Goal: Task Accomplishment & Management: Complete application form

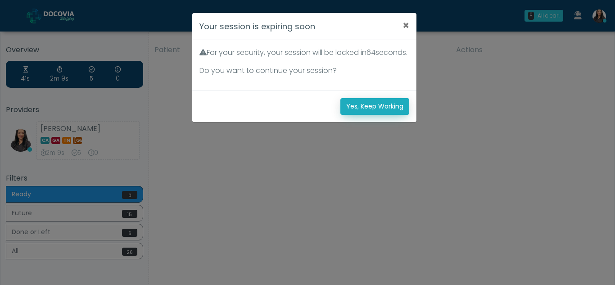
click at [397, 115] on button "Yes, Keep Working" at bounding box center [374, 106] width 69 height 17
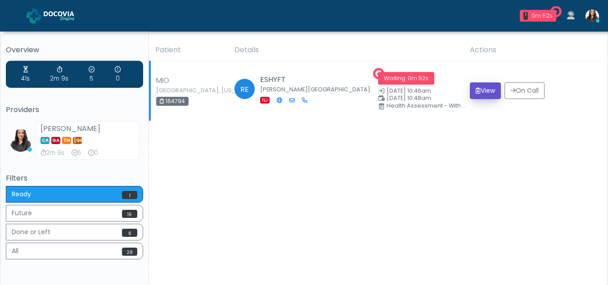
click at [478, 89] on button "View" at bounding box center [485, 90] width 31 height 17
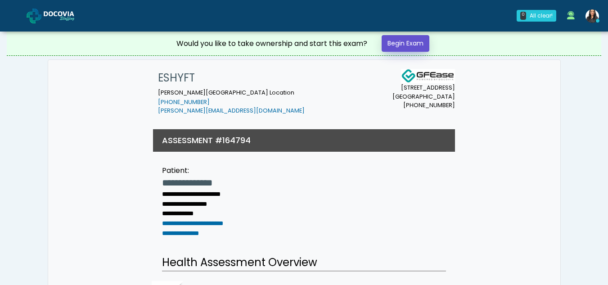
click at [408, 45] on link "Begin Exam" at bounding box center [406, 43] width 48 height 17
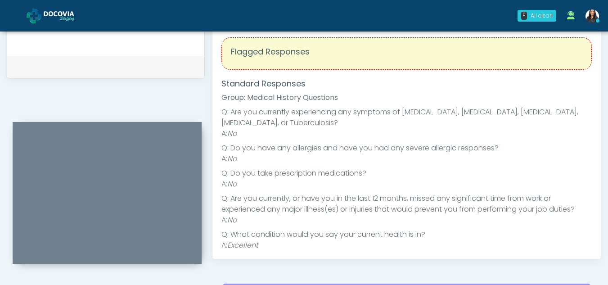
scroll to position [378, 0]
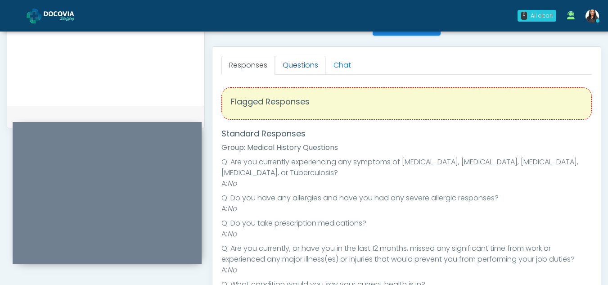
click at [300, 65] on link "Questions" at bounding box center [300, 65] width 51 height 19
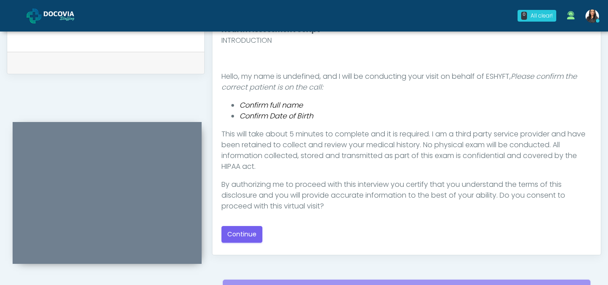
scroll to position [439, 0]
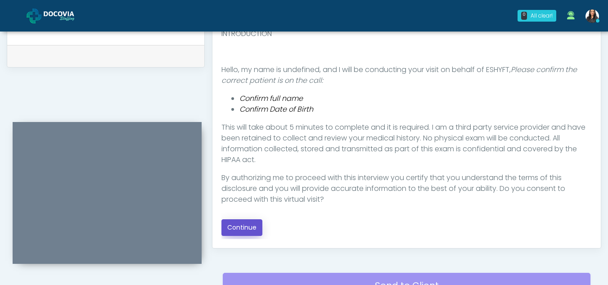
click at [243, 229] on button "Continue" at bounding box center [242, 227] width 41 height 17
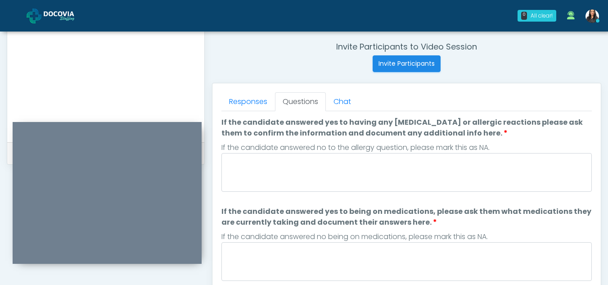
scroll to position [326, 0]
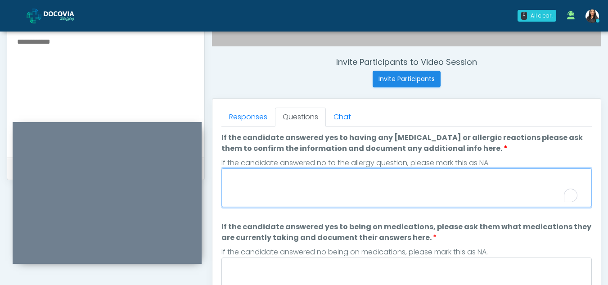
click at [285, 193] on textarea "If the candidate answered yes to having any allergies or allergic reactions ple…" at bounding box center [407, 187] width 371 height 39
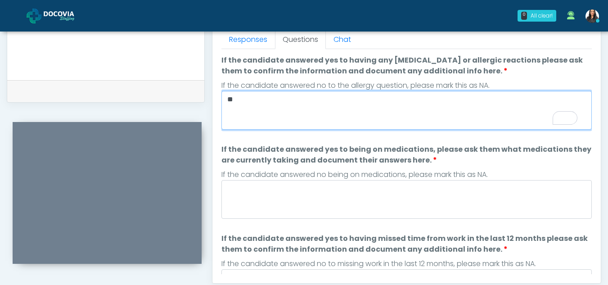
scroll to position [407, 0]
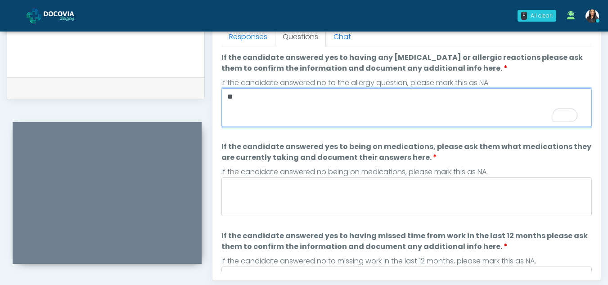
type textarea "**"
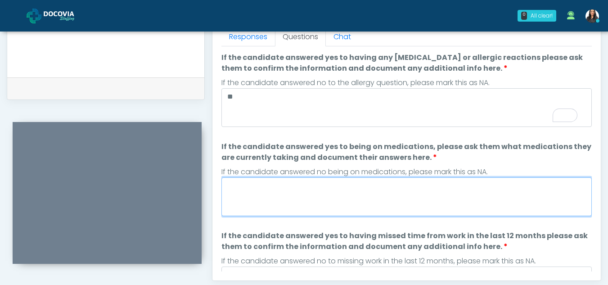
click at [284, 204] on textarea "If the candidate answered yes to being on medications, please ask them what med…" at bounding box center [407, 196] width 371 height 39
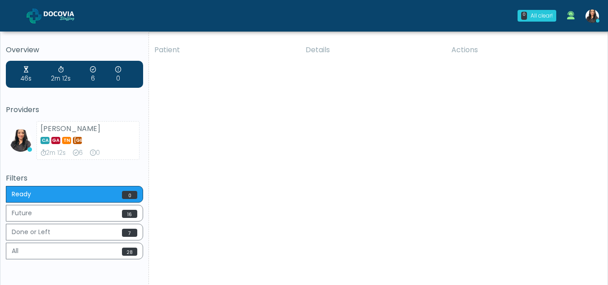
click at [400, 199] on div "Patient Details Actions MIO Mount Vernon, New York 164794 RE ESHYFT Howell Town…" at bounding box center [375, 167] width 452 height 256
click at [541, 12] on div "0m 20s" at bounding box center [542, 16] width 21 height 8
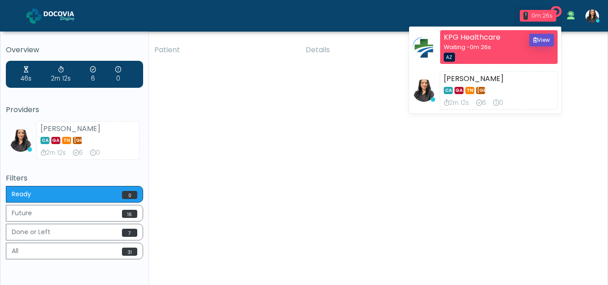
click at [546, 39] on button "View" at bounding box center [541, 40] width 25 height 13
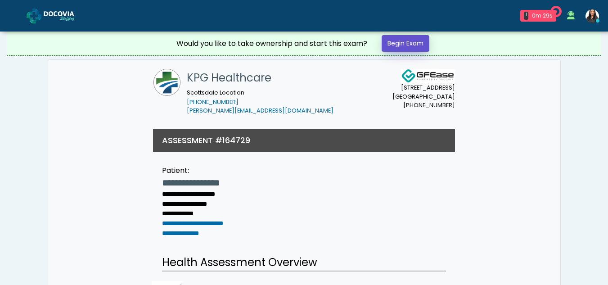
click at [412, 44] on link "Begin Exam" at bounding box center [406, 43] width 48 height 17
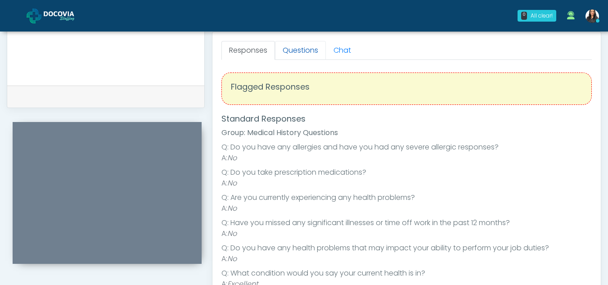
click at [304, 52] on link "Questions" at bounding box center [300, 50] width 51 height 19
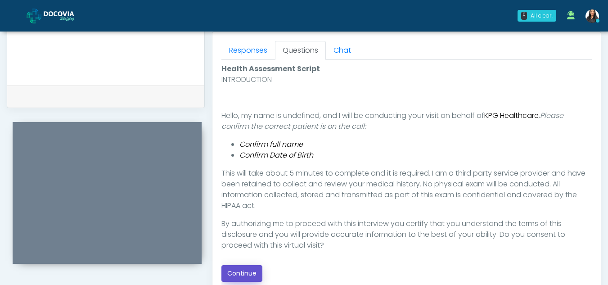
click at [242, 275] on button "Continue" at bounding box center [242, 273] width 41 height 17
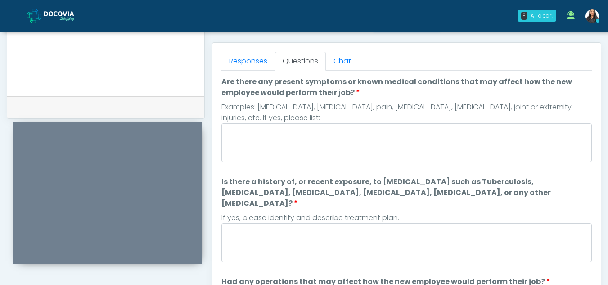
scroll to position [378, 0]
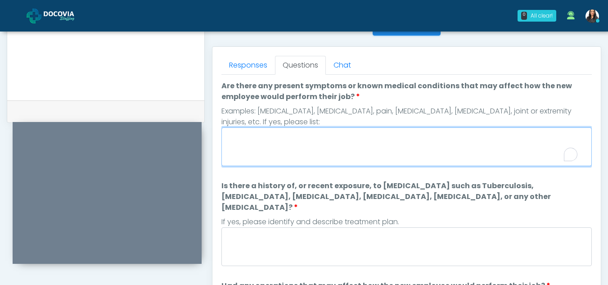
click at [315, 150] on textarea "Are there any present symptoms or known medical conditions that may affect how …" at bounding box center [407, 146] width 371 height 39
type textarea "**"
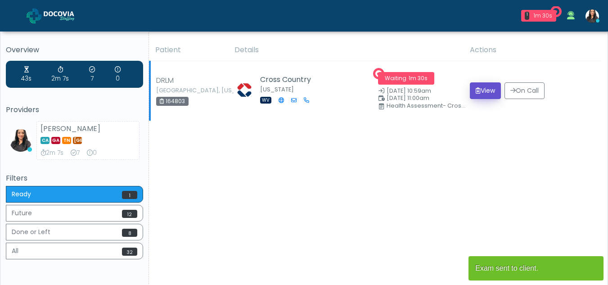
click at [489, 91] on button "View" at bounding box center [485, 90] width 31 height 17
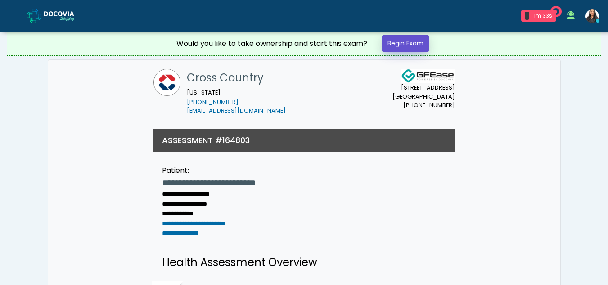
click at [400, 44] on link "Begin Exam" at bounding box center [406, 43] width 48 height 17
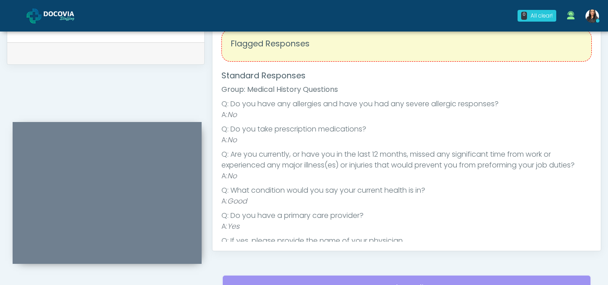
scroll to position [381, 0]
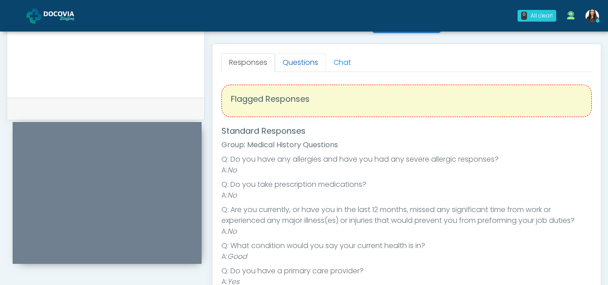
click at [310, 61] on link "Questions" at bounding box center [300, 62] width 51 height 19
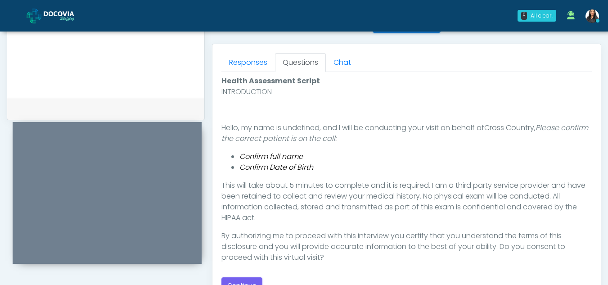
scroll to position [451, 0]
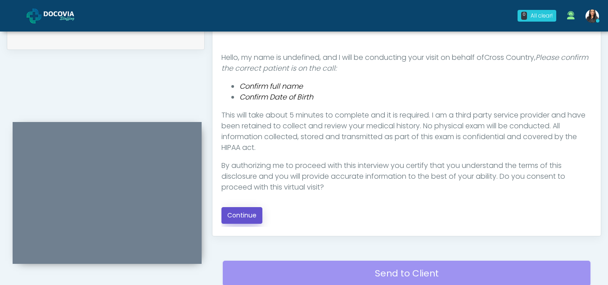
click at [245, 213] on button "Continue" at bounding box center [242, 215] width 41 height 17
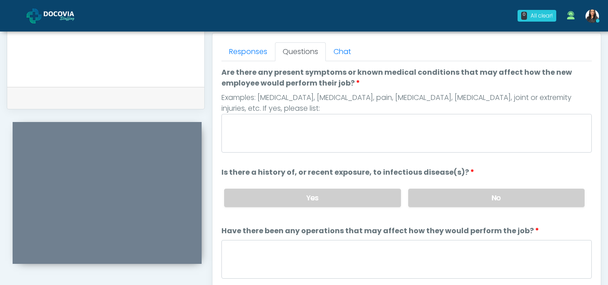
scroll to position [390, 0]
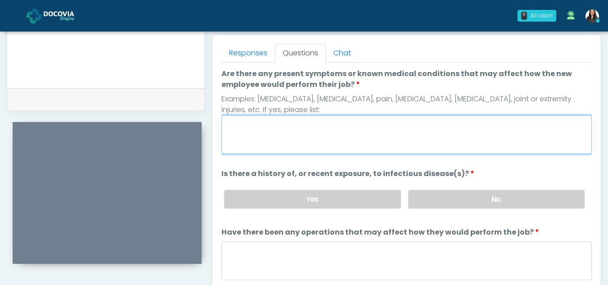
click at [273, 128] on textarea "Are there any present symptoms or known medical conditions that may affect how …" at bounding box center [407, 134] width 371 height 39
type textarea "**"
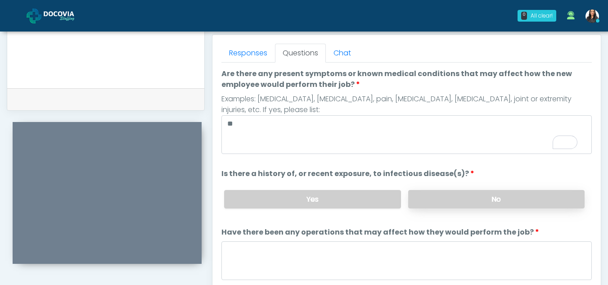
click at [511, 191] on label "No" at bounding box center [496, 199] width 176 height 18
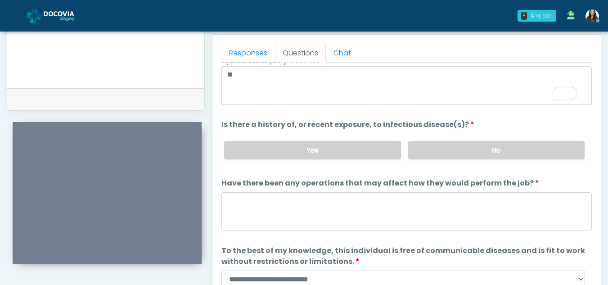
scroll to position [77, 0]
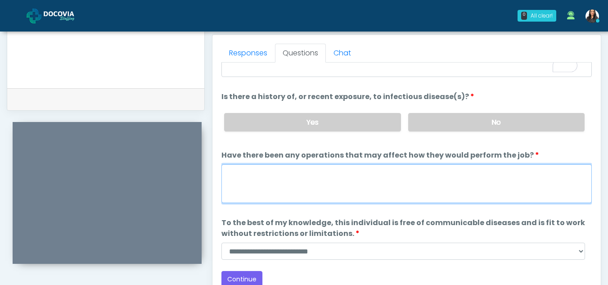
click at [295, 187] on textarea "Have there been any operations that may affect how they would perform the job?" at bounding box center [407, 183] width 371 height 39
type textarea "**"
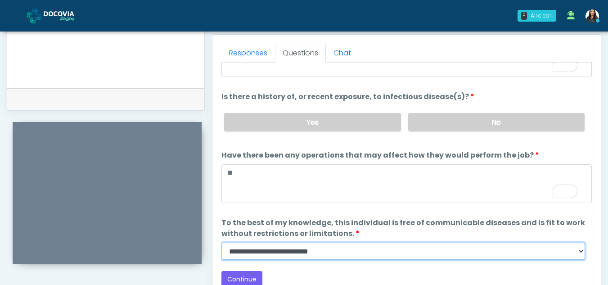
click at [583, 257] on select "**********" at bounding box center [404, 251] width 364 height 17
select select "******"
click at [222, 243] on select "**********" at bounding box center [404, 251] width 364 height 17
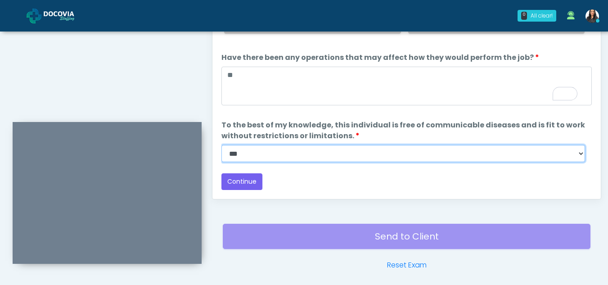
scroll to position [493, 0]
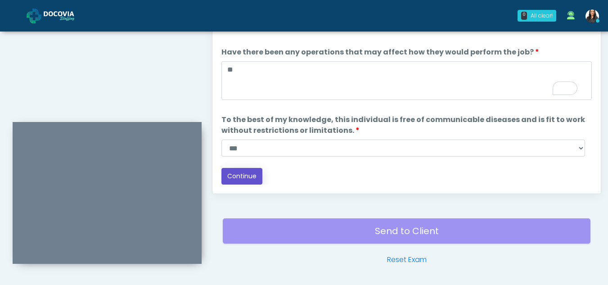
click at [239, 174] on button "Continue" at bounding box center [242, 176] width 41 height 17
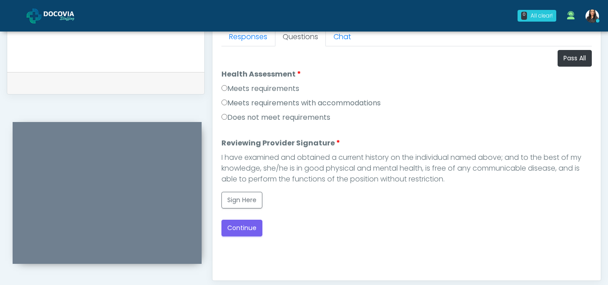
scroll to position [393, 0]
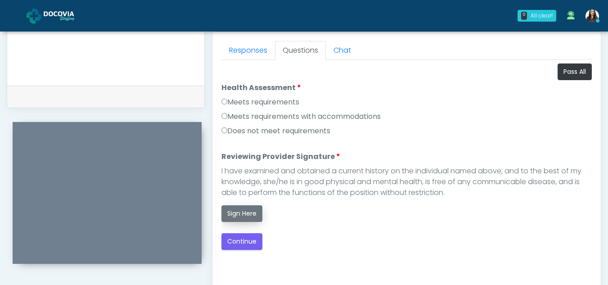
click at [243, 210] on button "Sign Here" at bounding box center [242, 213] width 41 height 17
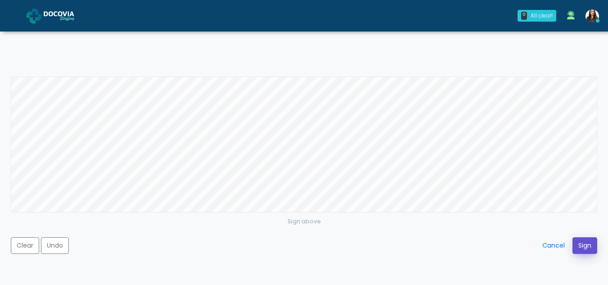
click at [588, 251] on button "Sign" at bounding box center [585, 245] width 25 height 17
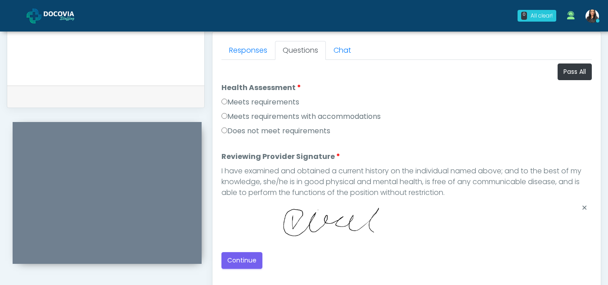
scroll to position [436, 0]
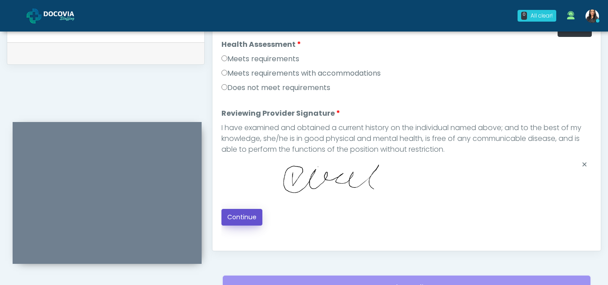
click at [248, 211] on button "Continue" at bounding box center [242, 217] width 41 height 17
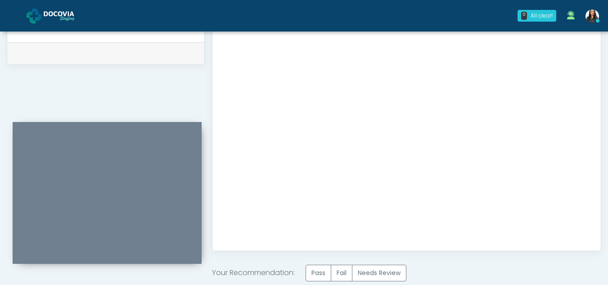
scroll to position [540, 0]
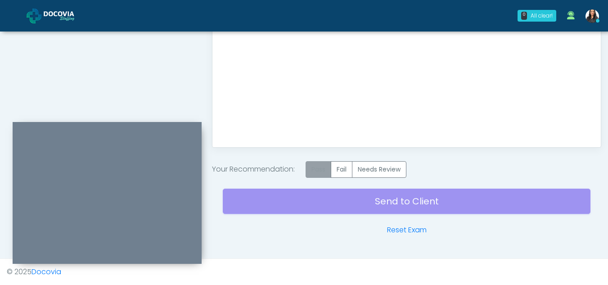
click at [321, 167] on label "Pass" at bounding box center [319, 169] width 26 height 17
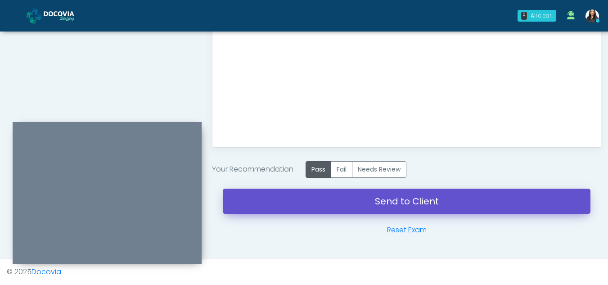
click at [409, 205] on link "Send to Client" at bounding box center [407, 201] width 368 height 25
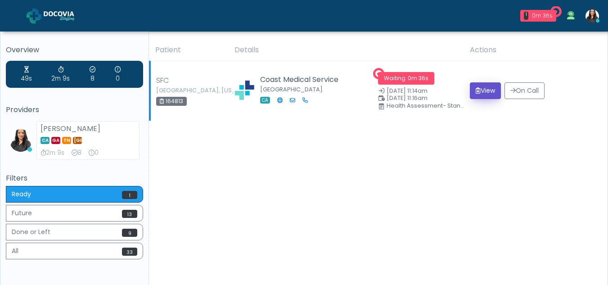
click at [491, 87] on button "View" at bounding box center [485, 90] width 31 height 17
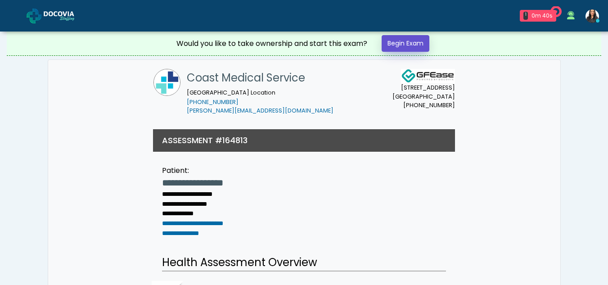
click at [410, 41] on link "Begin Exam" at bounding box center [406, 43] width 48 height 17
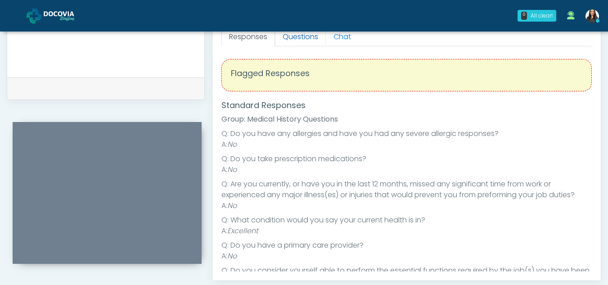
click at [314, 34] on link "Questions" at bounding box center [300, 36] width 51 height 19
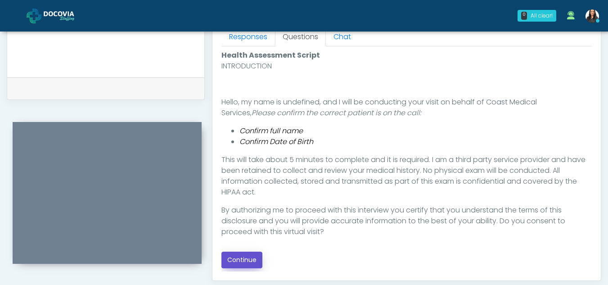
click at [237, 258] on button "Continue" at bounding box center [242, 260] width 41 height 17
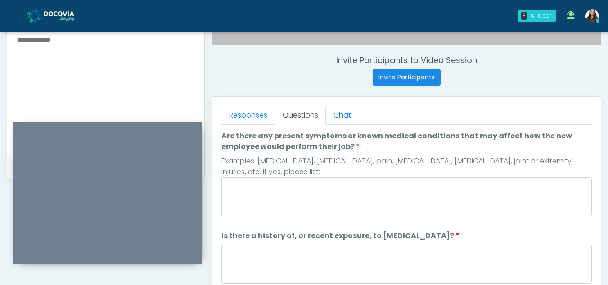
scroll to position [369, 0]
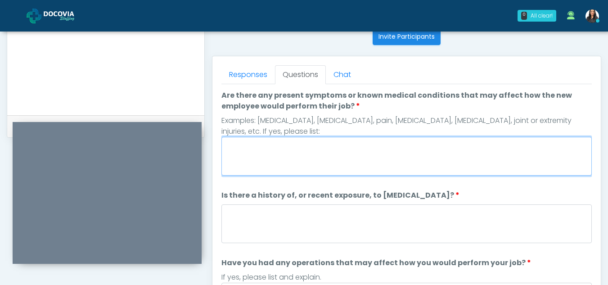
click at [359, 152] on textarea "Are there any present symptoms or known medical conditions that may affect how …" at bounding box center [407, 156] width 371 height 39
type textarea "**"
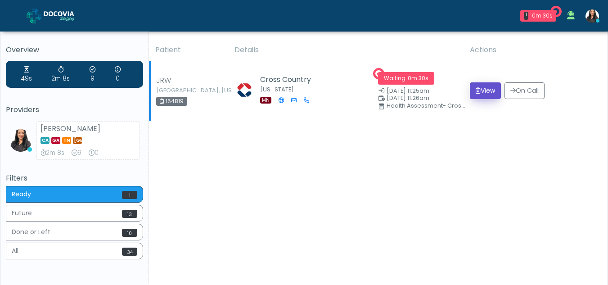
click at [485, 86] on button "View" at bounding box center [485, 90] width 31 height 17
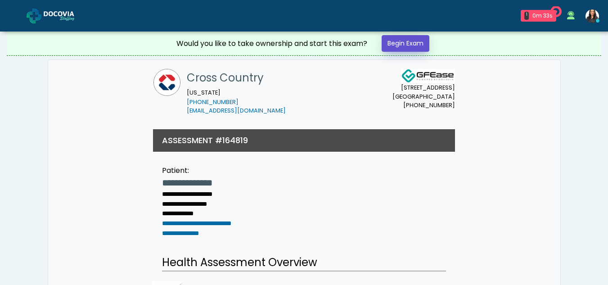
click at [420, 43] on link "Begin Exam" at bounding box center [406, 43] width 48 height 17
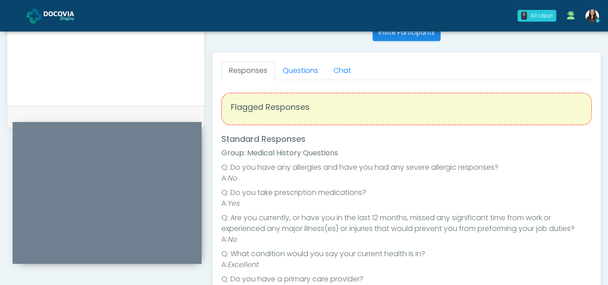
scroll to position [371, 0]
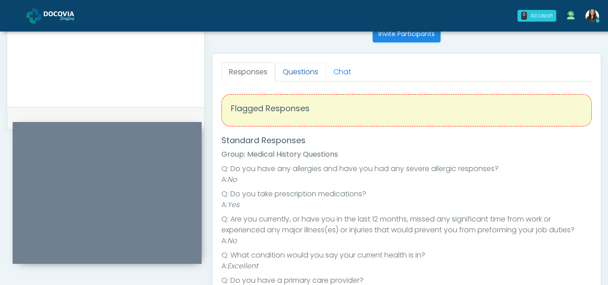
click at [303, 78] on link "Questions" at bounding box center [300, 72] width 51 height 19
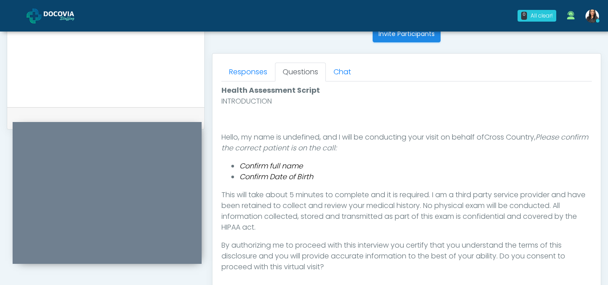
scroll to position [448, 0]
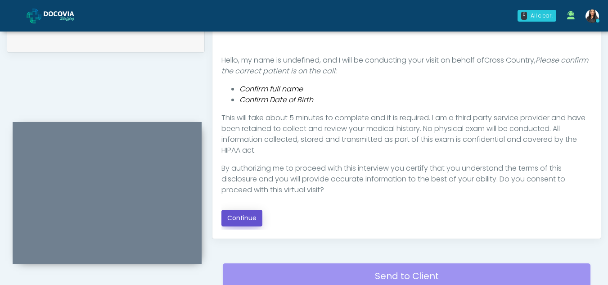
click at [250, 215] on button "Continue" at bounding box center [242, 218] width 41 height 17
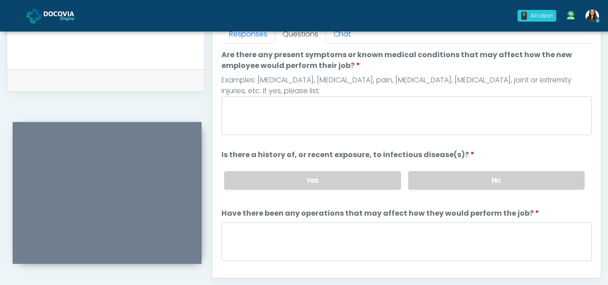
scroll to position [388, 0]
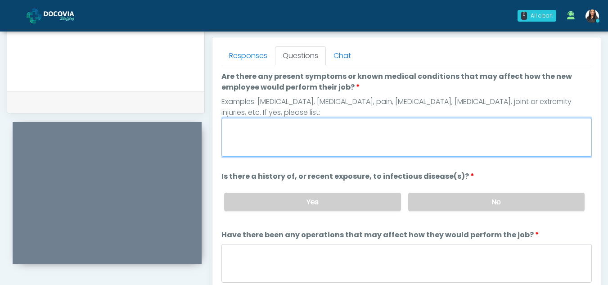
click at [272, 137] on textarea "Are there any present symptoms or known medical conditions that may affect how …" at bounding box center [407, 137] width 371 height 39
type textarea "**"
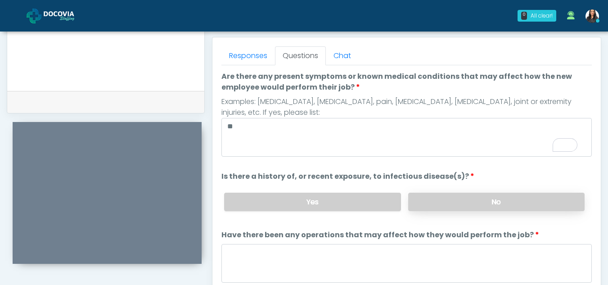
click at [485, 208] on label "No" at bounding box center [496, 202] width 176 height 18
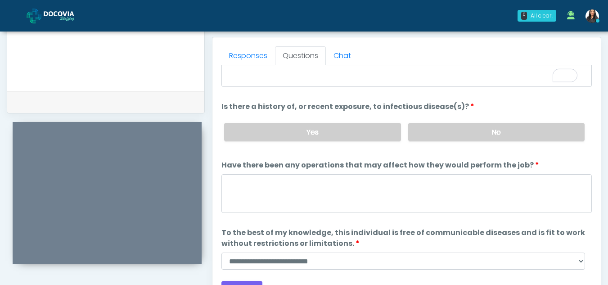
scroll to position [77, 0]
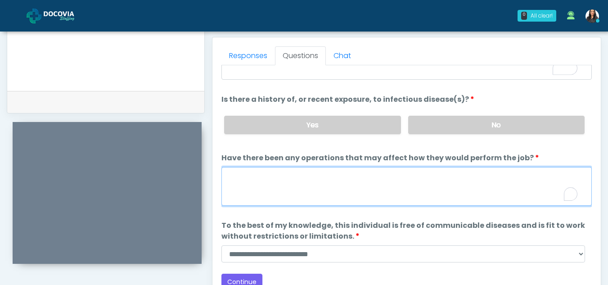
click at [250, 192] on textarea "Have there been any operations that may affect how they would perform the job?" at bounding box center [407, 186] width 371 height 39
type textarea "**"
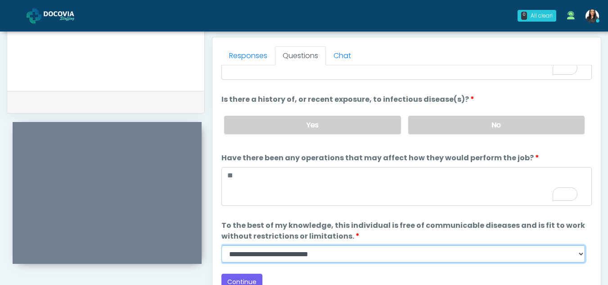
click at [580, 257] on select "**********" at bounding box center [404, 253] width 364 height 17
select select "******"
click at [222, 245] on select "**********" at bounding box center [404, 253] width 364 height 17
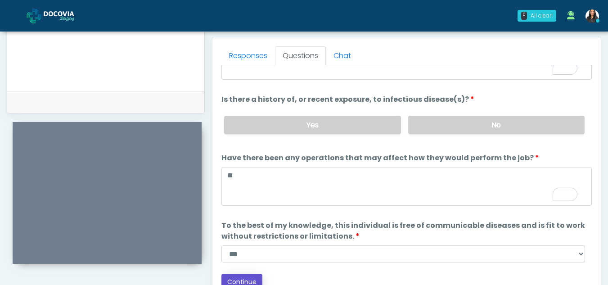
click at [247, 281] on button "Continue" at bounding box center [242, 282] width 41 height 17
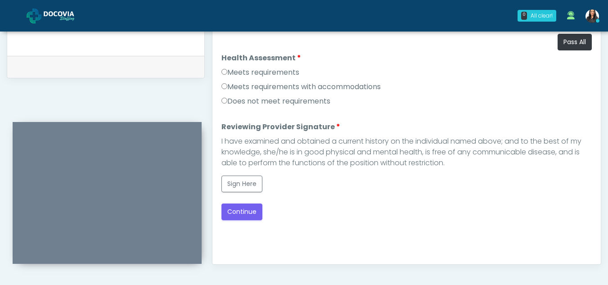
scroll to position [419, 0]
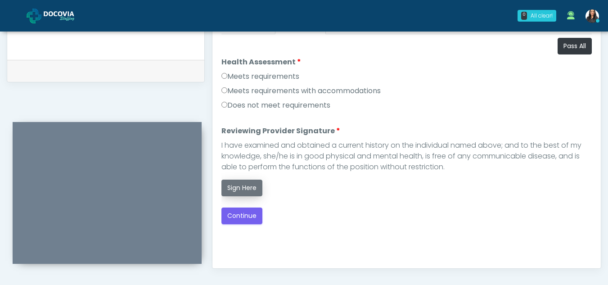
click at [249, 190] on button "Sign Here" at bounding box center [242, 188] width 41 height 17
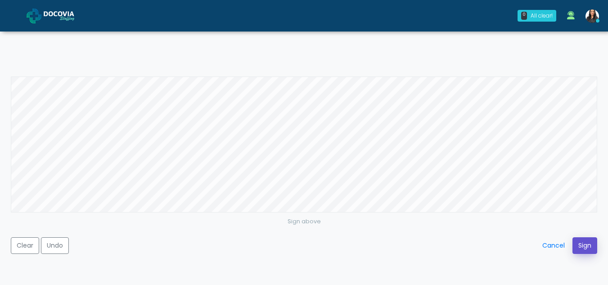
click at [585, 247] on button "Sign" at bounding box center [585, 245] width 25 height 17
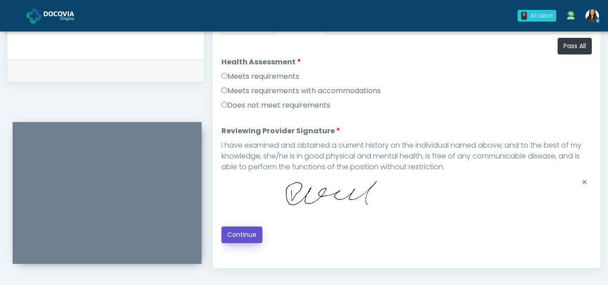
click at [252, 236] on button "Continue" at bounding box center [242, 234] width 41 height 17
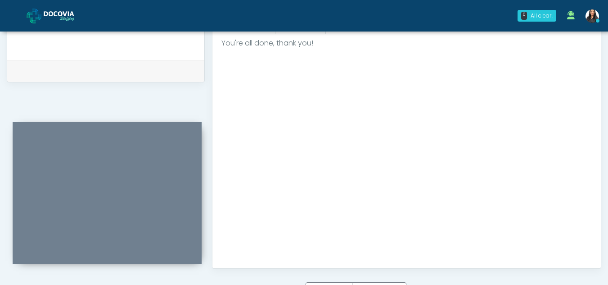
scroll to position [540, 0]
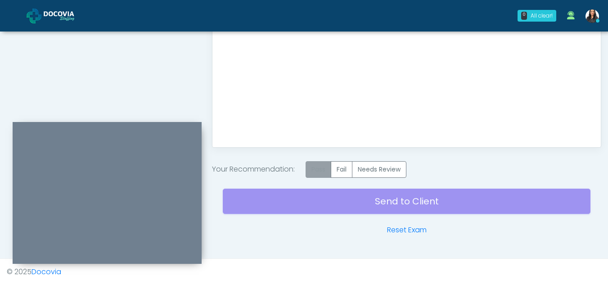
click at [320, 165] on label "Pass" at bounding box center [319, 169] width 26 height 17
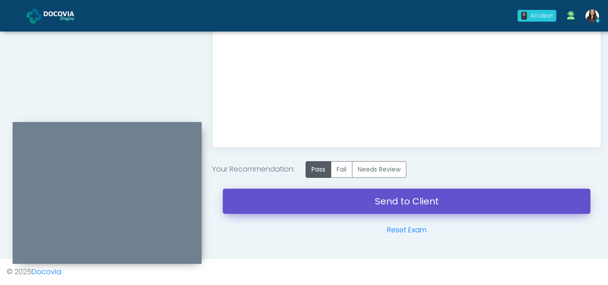
click at [407, 198] on link "Send to Client" at bounding box center [407, 201] width 368 height 25
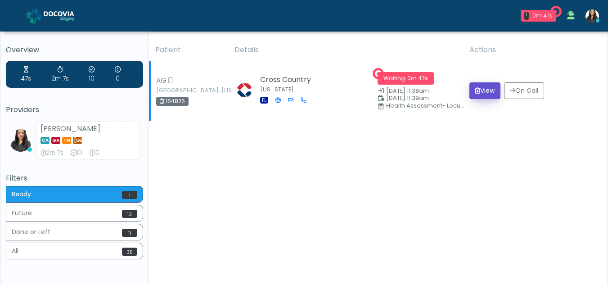
click at [479, 89] on button "View" at bounding box center [485, 90] width 31 height 17
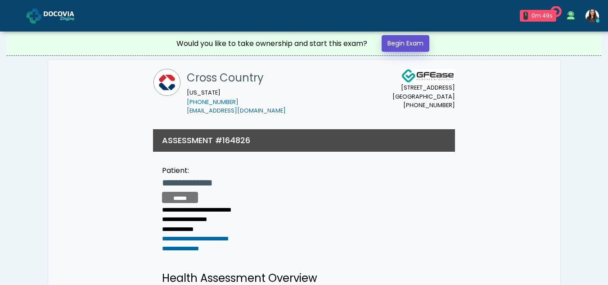
click at [406, 39] on link "Begin Exam" at bounding box center [406, 43] width 48 height 17
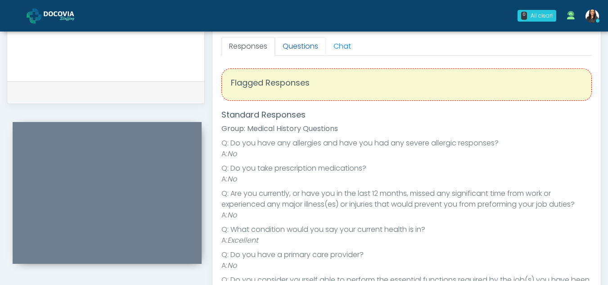
click at [308, 45] on link "Questions" at bounding box center [300, 46] width 51 height 19
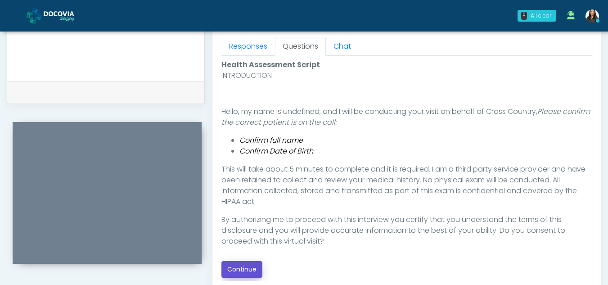
click at [235, 266] on button "Continue" at bounding box center [242, 269] width 41 height 17
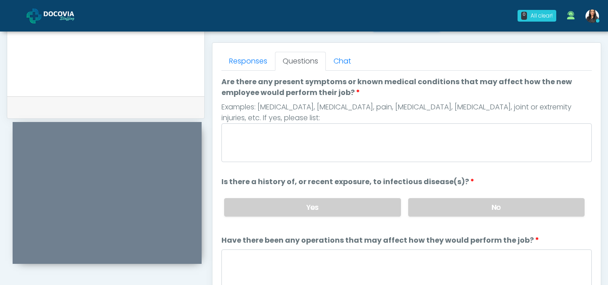
scroll to position [381, 0]
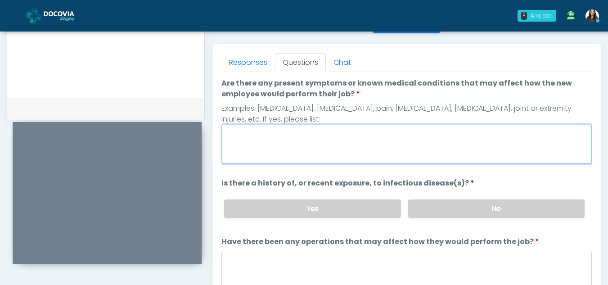
click at [277, 142] on textarea "Are there any present symptoms or known medical conditions that may affect how …" at bounding box center [407, 144] width 371 height 39
type textarea "**"
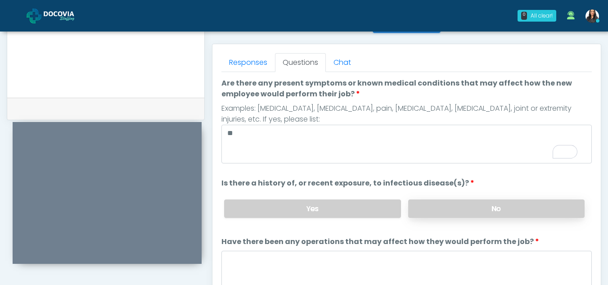
click at [506, 207] on label "No" at bounding box center [496, 208] width 176 height 18
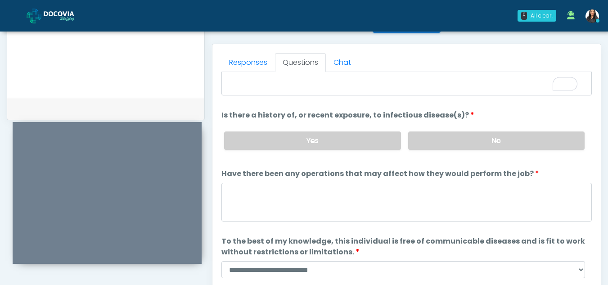
scroll to position [77, 0]
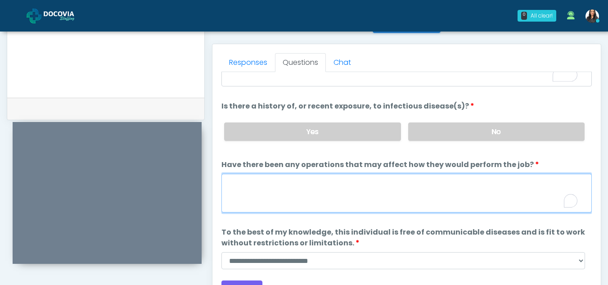
click at [271, 194] on textarea "Have there been any operations that may affect how they would perform the job?" at bounding box center [407, 193] width 371 height 39
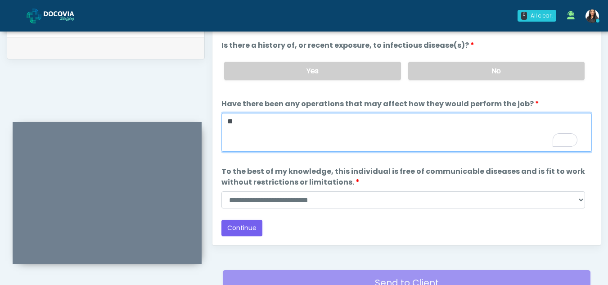
type textarea "**"
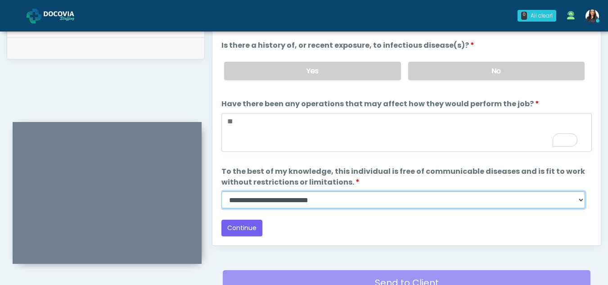
click at [581, 199] on select "**********" at bounding box center [404, 199] width 364 height 17
select select "******"
click at [222, 191] on select "**********" at bounding box center [404, 199] width 364 height 17
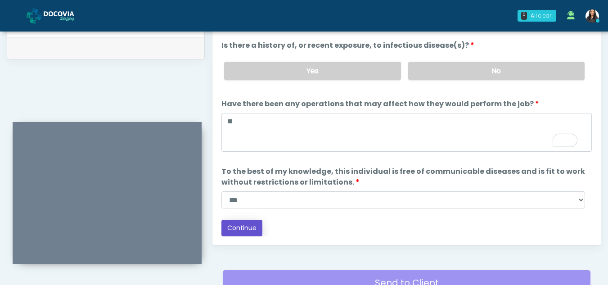
click at [242, 227] on button "Continue" at bounding box center [242, 228] width 41 height 17
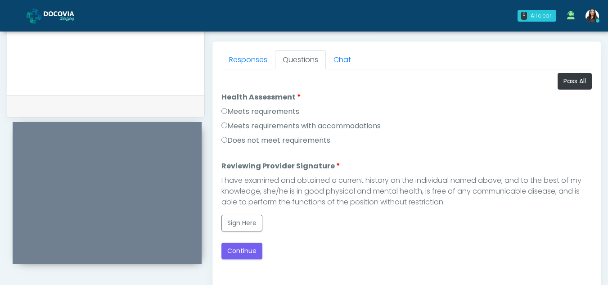
scroll to position [378, 0]
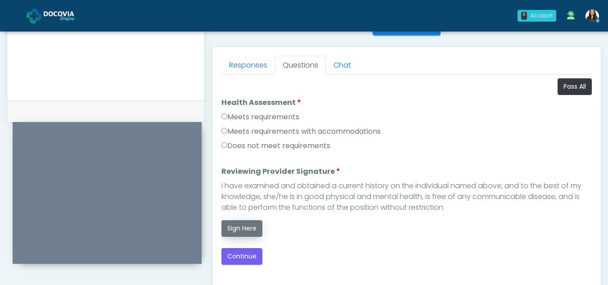
click at [247, 229] on button "Sign Here" at bounding box center [242, 228] width 41 height 17
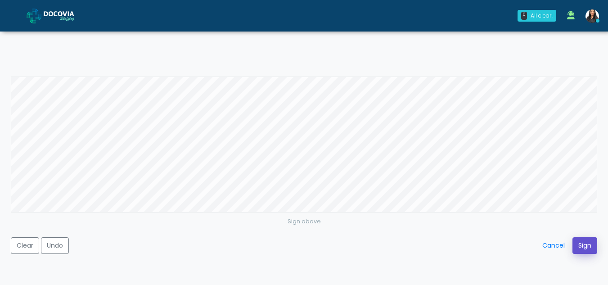
click at [591, 244] on button "Sign" at bounding box center [585, 245] width 25 height 17
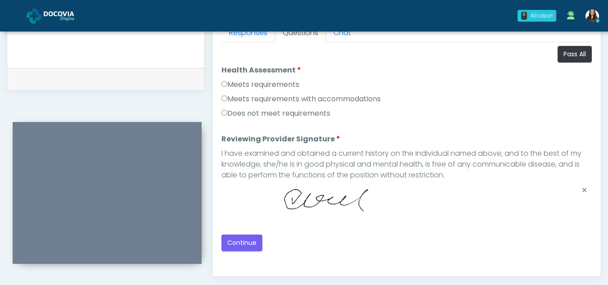
scroll to position [412, 0]
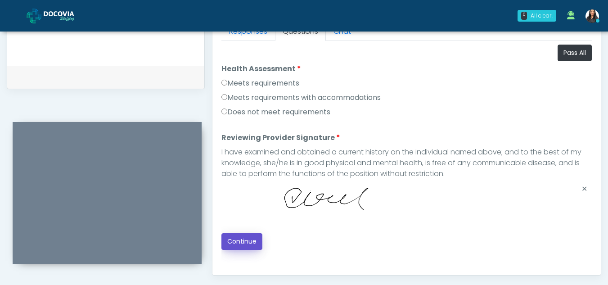
click at [241, 239] on button "Continue" at bounding box center [242, 241] width 41 height 17
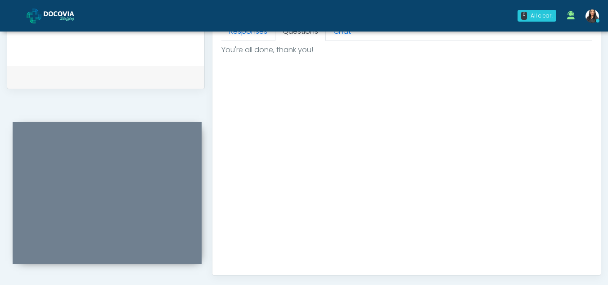
scroll to position [540, 0]
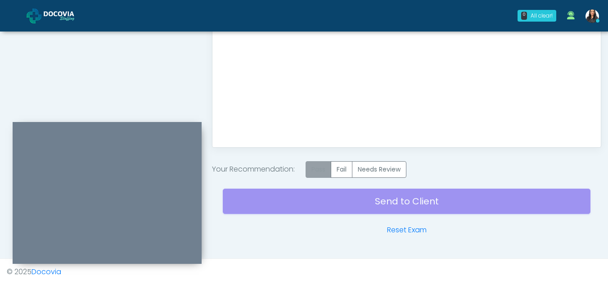
click at [317, 175] on label "Pass" at bounding box center [319, 169] width 26 height 17
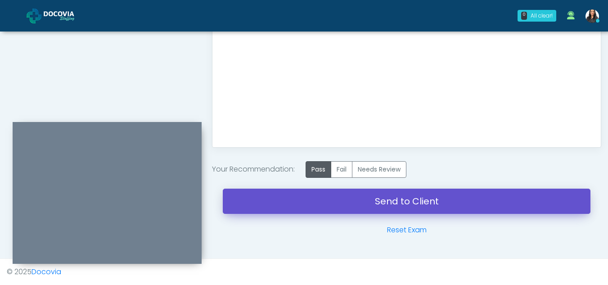
click at [394, 200] on link "Send to Client" at bounding box center [407, 201] width 368 height 25
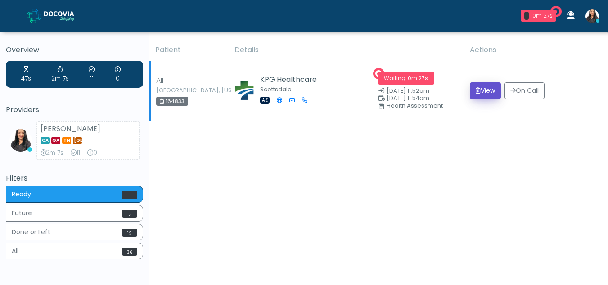
click at [484, 90] on button "View" at bounding box center [485, 90] width 31 height 17
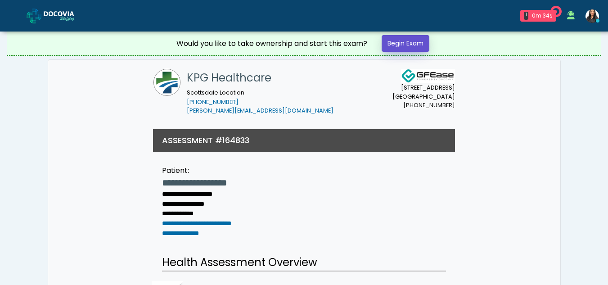
click at [409, 39] on link "Begin Exam" at bounding box center [406, 43] width 48 height 17
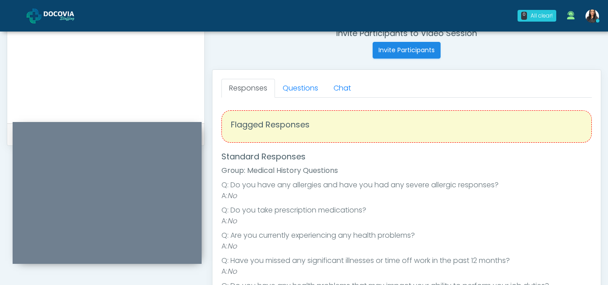
scroll to position [343, 0]
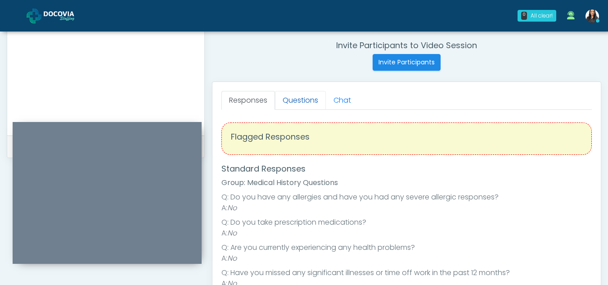
click at [307, 94] on link "Questions" at bounding box center [300, 100] width 51 height 19
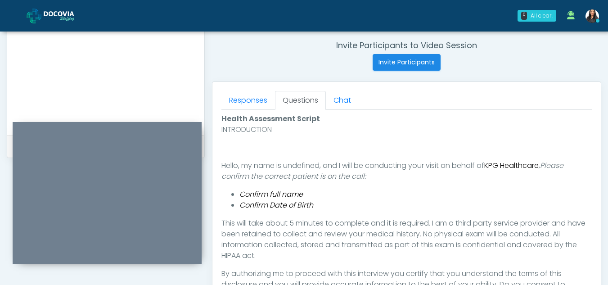
scroll to position [491, 0]
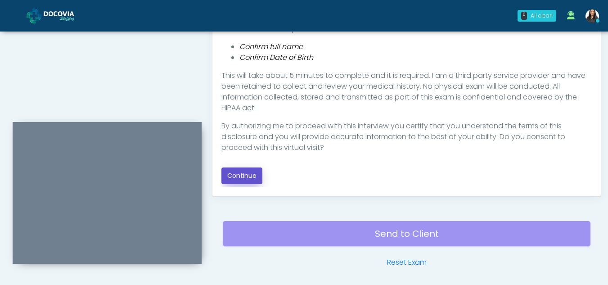
click at [242, 172] on button "Continue" at bounding box center [242, 175] width 41 height 17
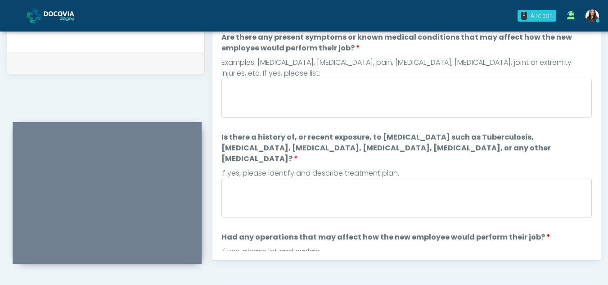
scroll to position [385, 0]
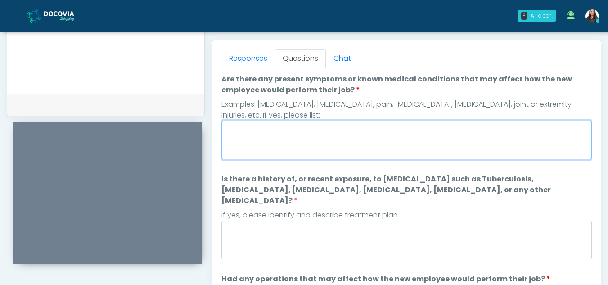
click at [275, 144] on textarea "Are there any present symptoms or known medical conditions that may affect how …" at bounding box center [407, 140] width 371 height 39
type textarea "**"
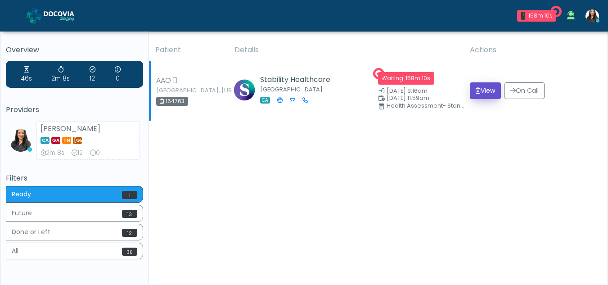
click at [485, 90] on button "View" at bounding box center [485, 90] width 31 height 17
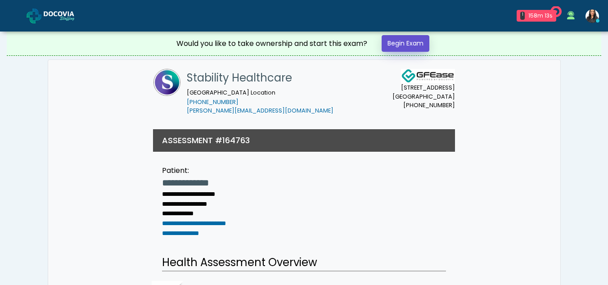
click at [403, 42] on link "Begin Exam" at bounding box center [406, 43] width 48 height 17
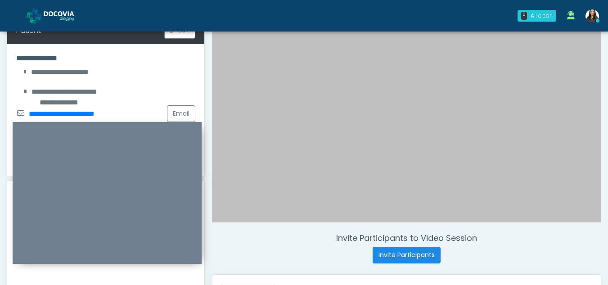
scroll to position [149, 0]
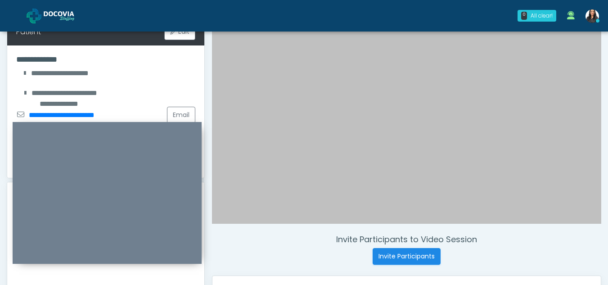
drag, startPoint x: 601, startPoint y: 104, endPoint x: 611, endPoint y: 131, distance: 27.8
click at [608, 131] on html "0 All clear! All clear! Viral Patel In Exam - 0m 18s CA" at bounding box center [304, 255] width 608 height 808
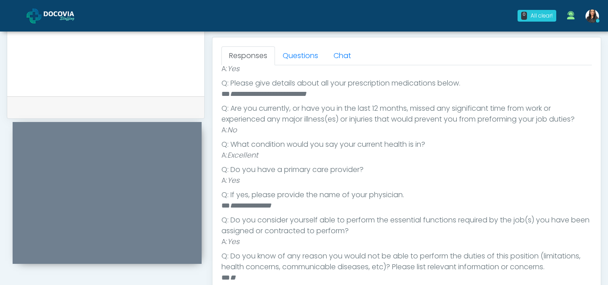
scroll to position [386, 0]
click at [306, 61] on link "Questions" at bounding box center [300, 57] width 51 height 19
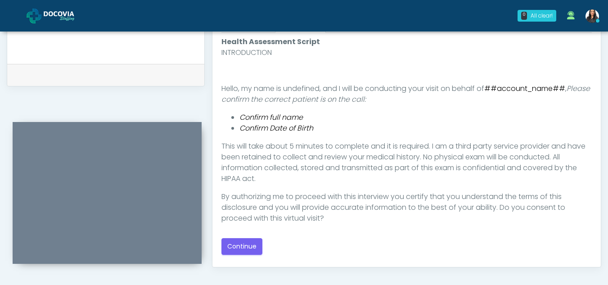
scroll to position [431, 0]
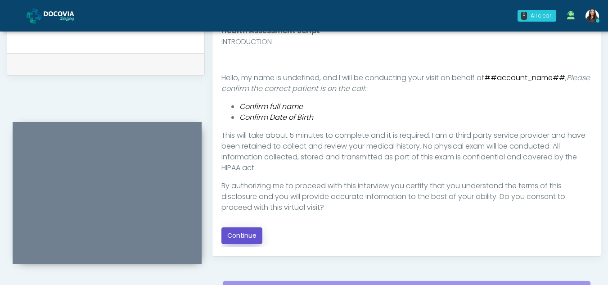
click at [240, 235] on button "Continue" at bounding box center [242, 235] width 41 height 17
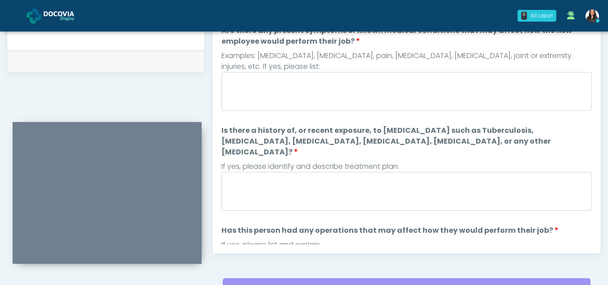
scroll to position [377, 0]
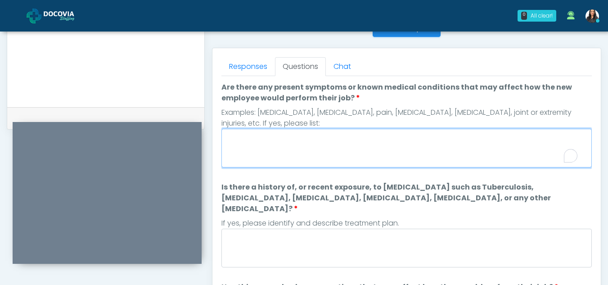
click at [249, 147] on textarea "Are there any present symptoms or known medical conditions that may affect how …" at bounding box center [407, 148] width 371 height 39
type textarea "**"
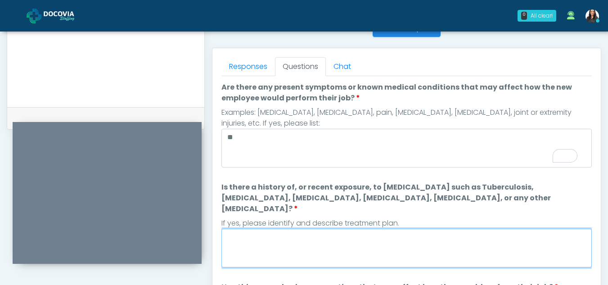
click at [299, 239] on textarea "Is there a history of, or recent exposure, to infectious diseases such as Tuber…" at bounding box center [407, 248] width 371 height 39
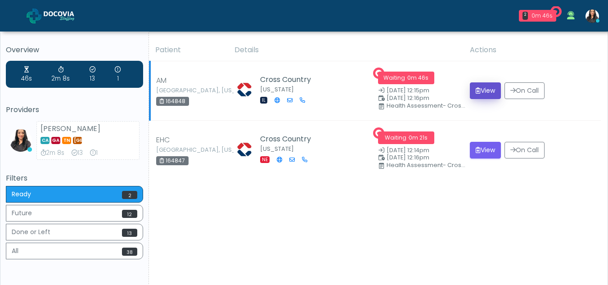
click at [476, 93] on icon "submit" at bounding box center [478, 90] width 5 height 6
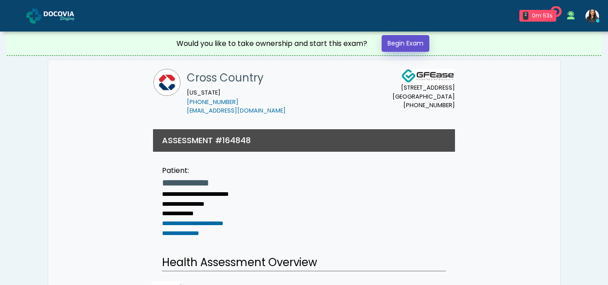
click at [406, 38] on link "Begin Exam" at bounding box center [406, 43] width 48 height 17
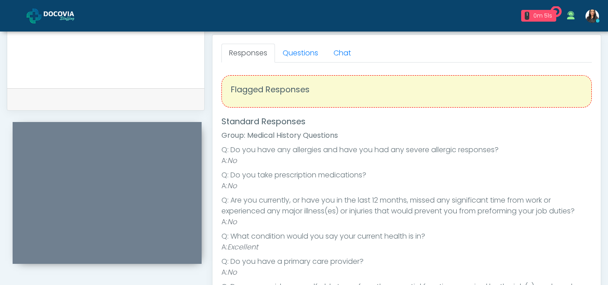
scroll to position [367, 0]
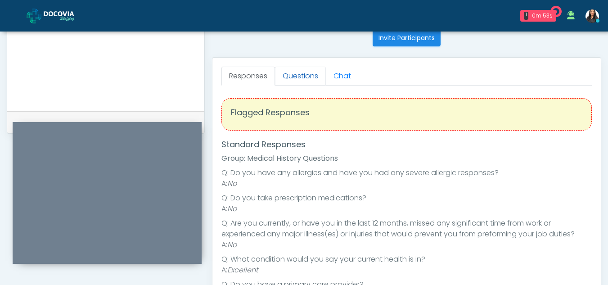
click at [291, 74] on link "Questions" at bounding box center [300, 76] width 51 height 19
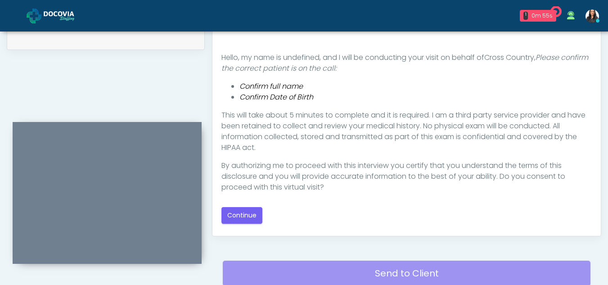
scroll to position [455, 0]
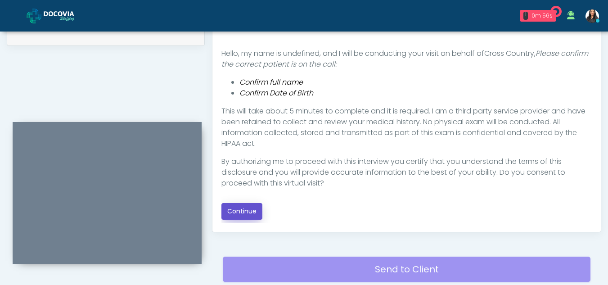
click at [236, 211] on button "Continue" at bounding box center [242, 211] width 41 height 17
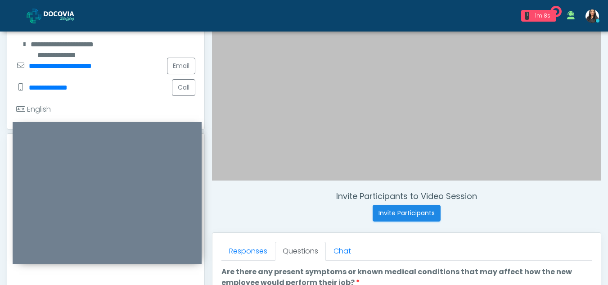
scroll to position [191, 0]
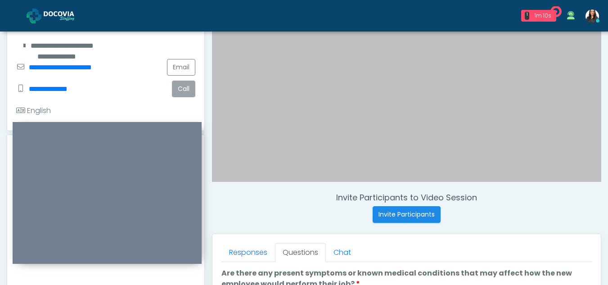
click at [185, 88] on button "Call" at bounding box center [183, 89] width 23 height 17
click at [176, 90] on button "Call" at bounding box center [183, 89] width 23 height 17
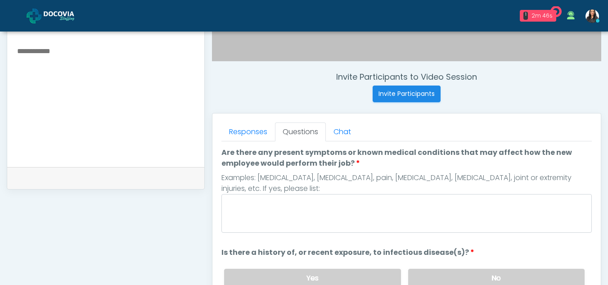
scroll to position [313, 0]
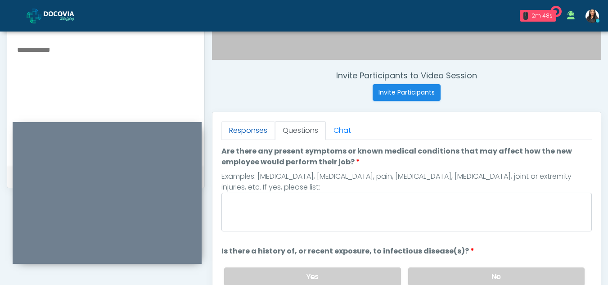
click at [253, 129] on link "Responses" at bounding box center [249, 130] width 54 height 19
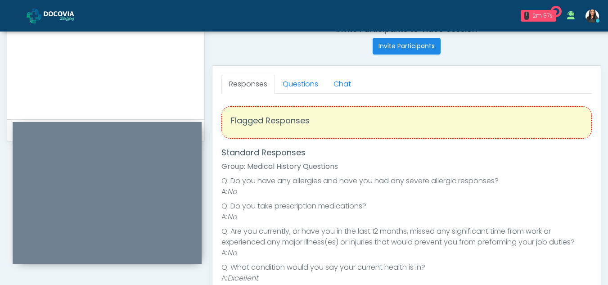
scroll to position [355, 0]
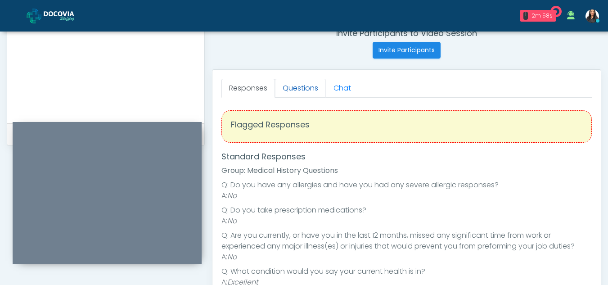
click at [307, 88] on link "Questions" at bounding box center [300, 88] width 51 height 19
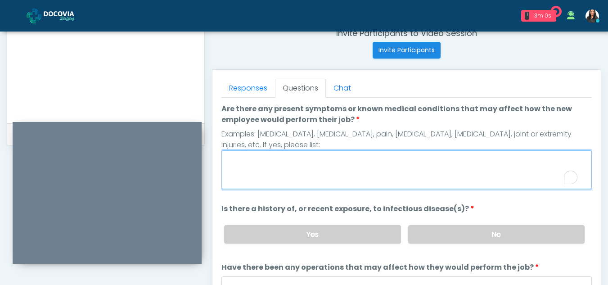
click at [270, 168] on textarea "Are there any present symptoms or known medical conditions that may affect how …" at bounding box center [407, 169] width 371 height 39
type textarea "**"
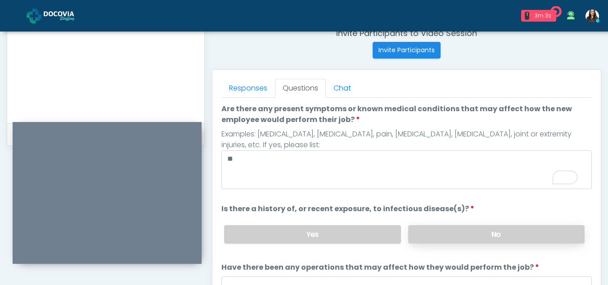
click at [532, 238] on label "No" at bounding box center [496, 234] width 176 height 18
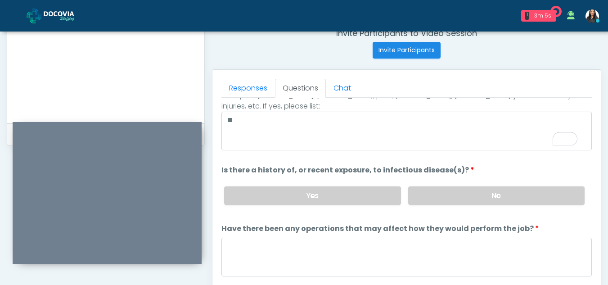
scroll to position [77, 0]
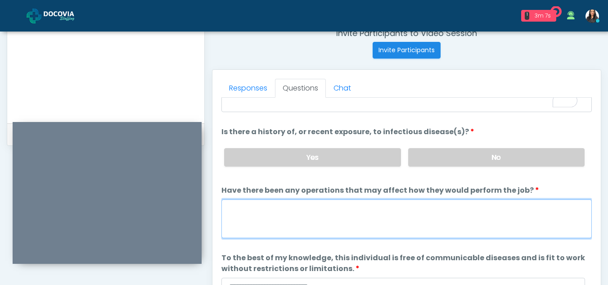
click at [258, 225] on textarea "Have there been any operations that may affect how they would perform the job?" at bounding box center [407, 218] width 371 height 39
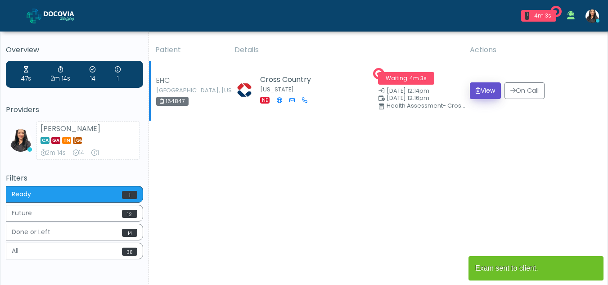
click at [484, 91] on button "View" at bounding box center [485, 90] width 31 height 17
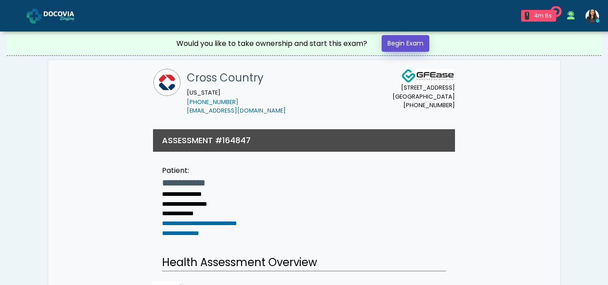
click at [399, 43] on link "Begin Exam" at bounding box center [406, 43] width 48 height 17
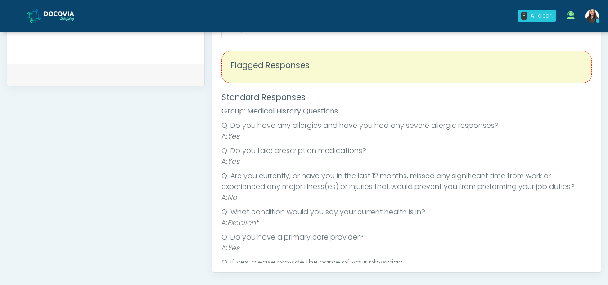
scroll to position [417, 0]
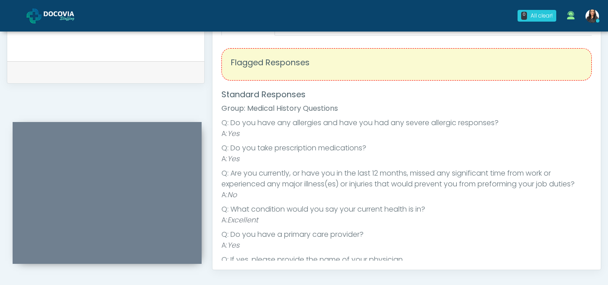
drag, startPoint x: 588, startPoint y: 90, endPoint x: 597, endPoint y: 99, distance: 12.1
click at [597, 99] on div "Responses Questions Chat Health Assessment Script INTRODUCTION Hello, my name i…" at bounding box center [407, 139] width 389 height 262
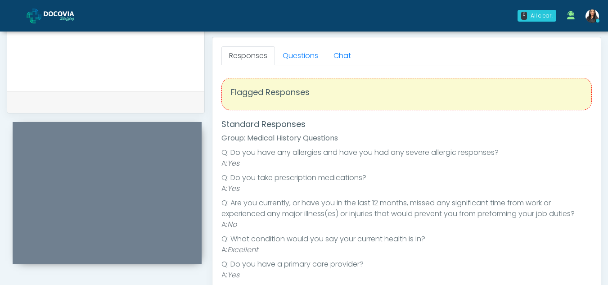
scroll to position [381, 0]
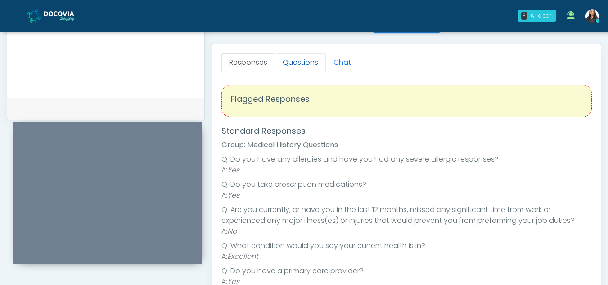
click at [314, 65] on link "Questions" at bounding box center [300, 62] width 51 height 19
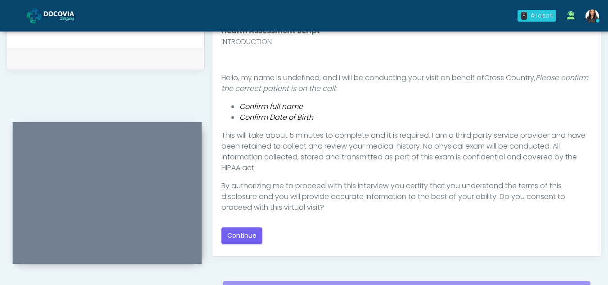
scroll to position [434, 0]
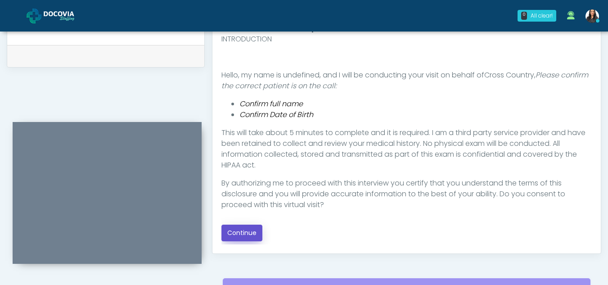
click at [250, 231] on button "Continue" at bounding box center [242, 233] width 41 height 17
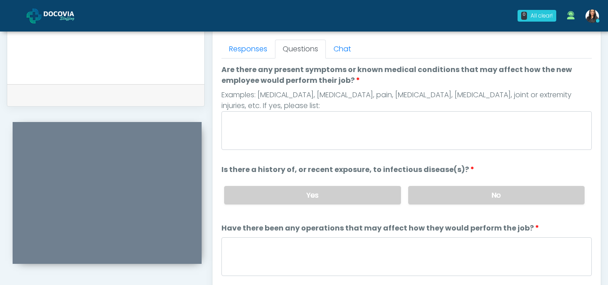
scroll to position [393, 0]
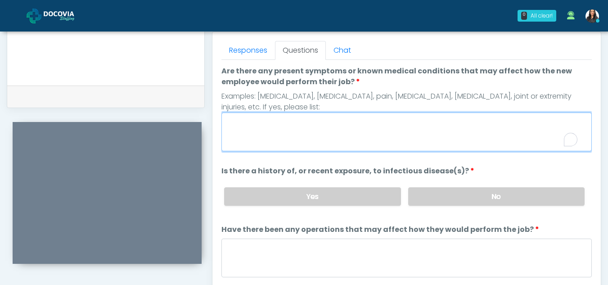
click at [309, 119] on textarea "Are there any present symptoms or known medical conditions that may affect how …" at bounding box center [407, 132] width 371 height 39
type textarea "**"
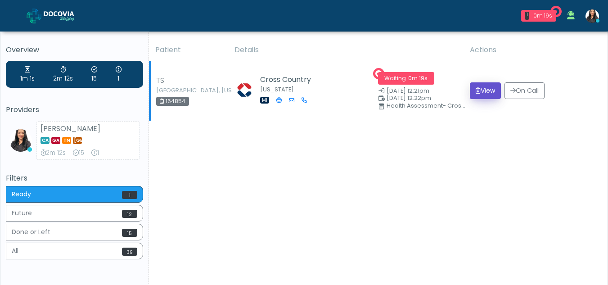
click at [484, 91] on button "View" at bounding box center [485, 90] width 31 height 17
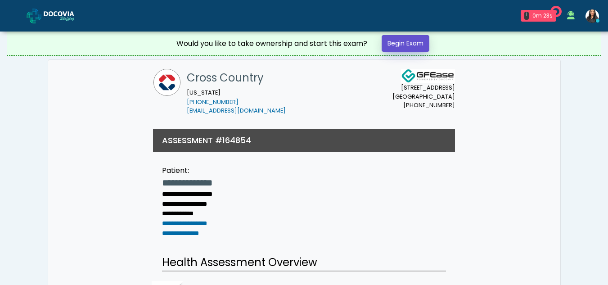
click at [399, 45] on link "Begin Exam" at bounding box center [406, 43] width 48 height 17
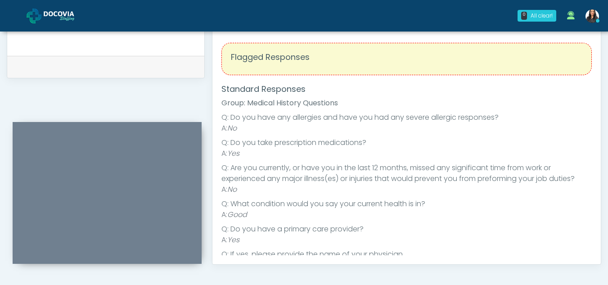
scroll to position [328, 0]
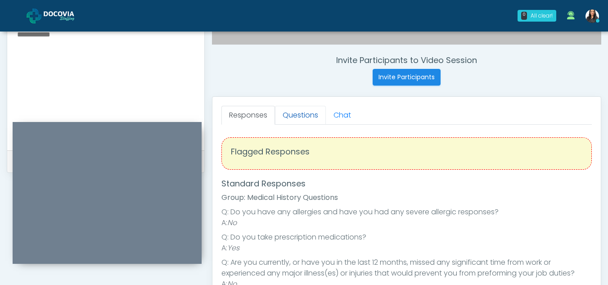
click at [302, 112] on link "Questions" at bounding box center [300, 115] width 51 height 19
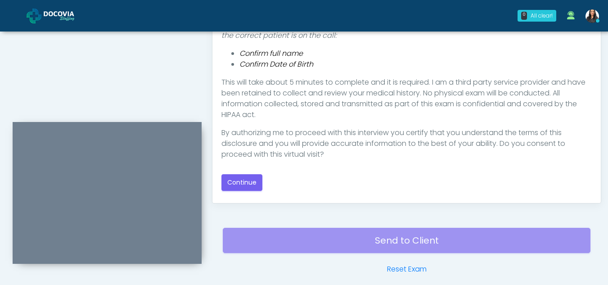
scroll to position [485, 0]
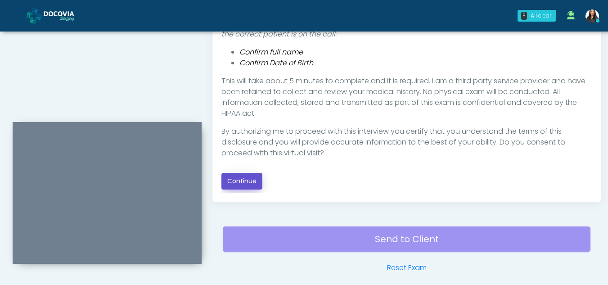
click at [237, 179] on button "Continue" at bounding box center [242, 181] width 41 height 17
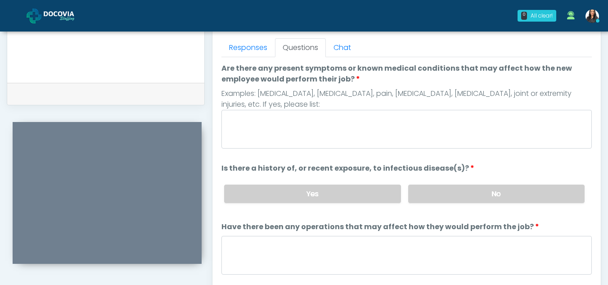
scroll to position [362, 0]
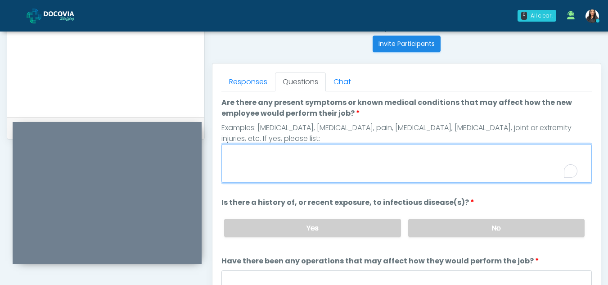
click at [243, 160] on textarea "Are there any present symptoms or known medical conditions that may affect how …" at bounding box center [407, 163] width 371 height 39
type textarea "**"
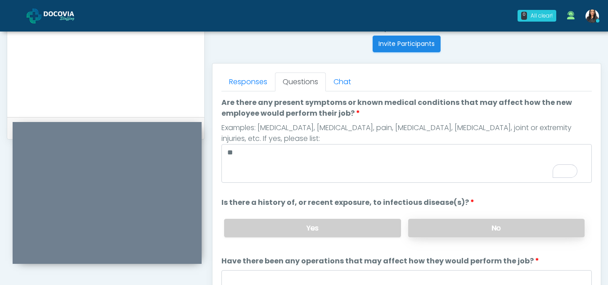
click at [442, 226] on label "No" at bounding box center [496, 228] width 176 height 18
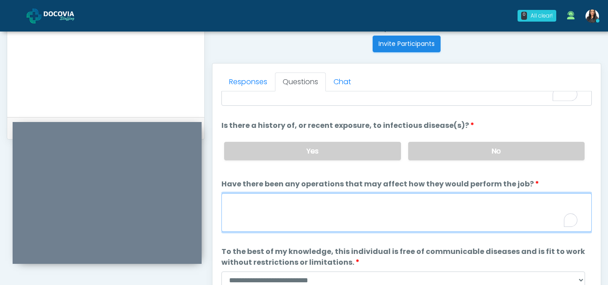
click at [284, 216] on textarea "Have there been any operations that may affect how they would perform the job?" at bounding box center [407, 212] width 371 height 39
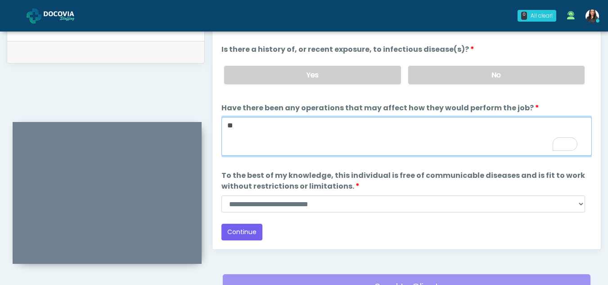
scroll to position [461, 0]
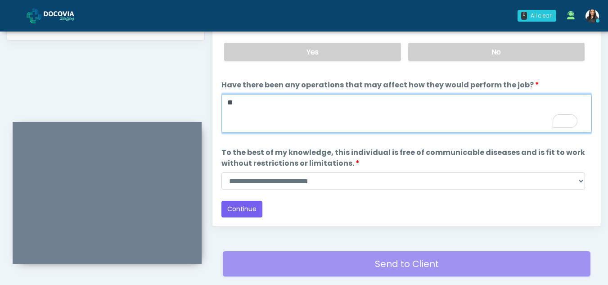
type textarea "**"
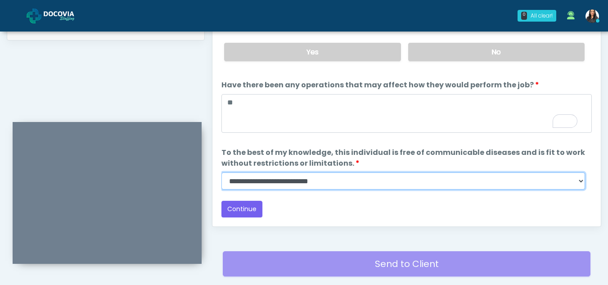
click at [577, 183] on select "**********" at bounding box center [404, 180] width 364 height 17
select select "******"
click at [222, 172] on select "**********" at bounding box center [404, 180] width 364 height 17
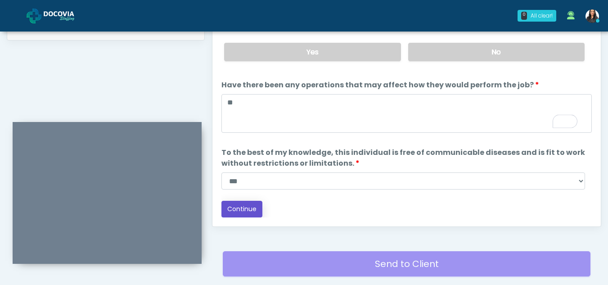
click at [238, 205] on button "Continue" at bounding box center [242, 209] width 41 height 17
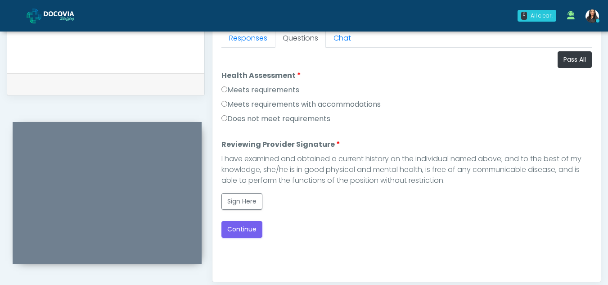
scroll to position [381, 0]
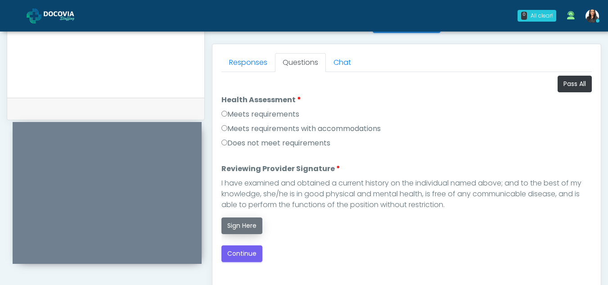
click at [243, 223] on button "Sign Here" at bounding box center [242, 225] width 41 height 17
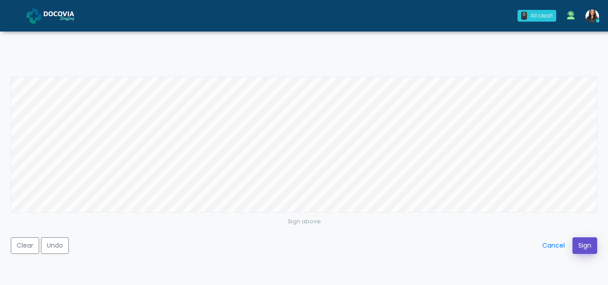
click at [579, 246] on button "Sign" at bounding box center [585, 245] width 25 height 17
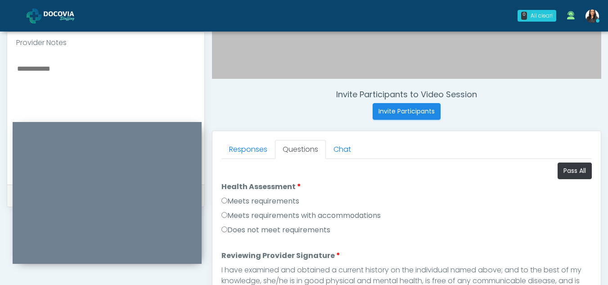
scroll to position [293, 0]
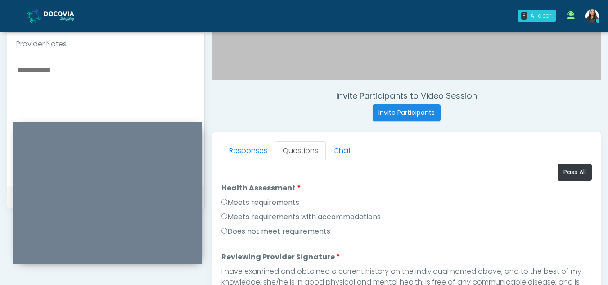
click at [36, 68] on textarea "To enrich screen reader interactions, please activate Accessibility in Grammarl…" at bounding box center [105, 119] width 179 height 110
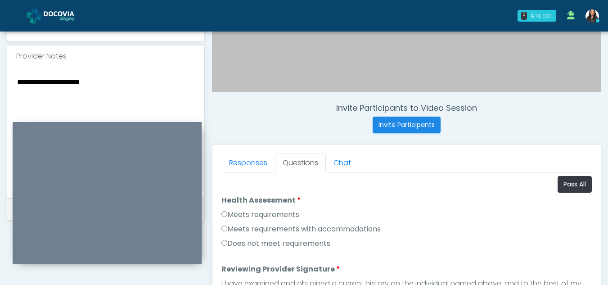
scroll to position [267, 0]
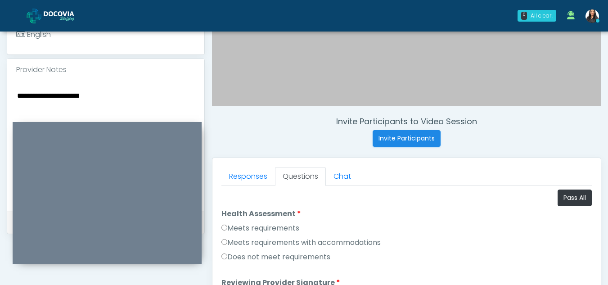
type textarea "**********"
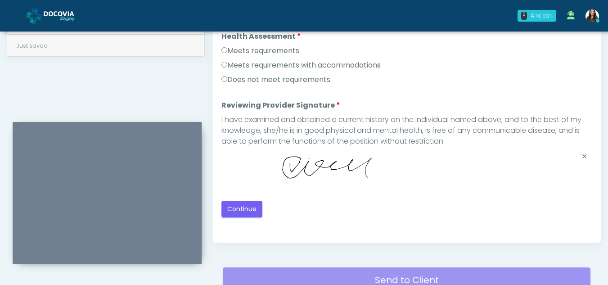
scroll to position [455, 0]
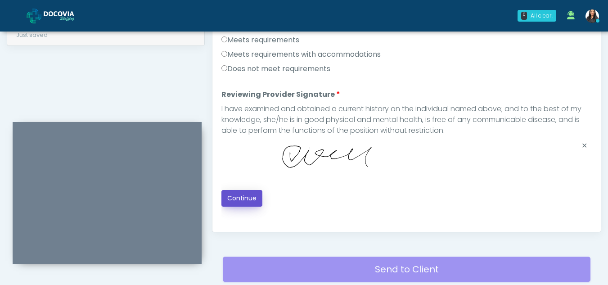
click at [242, 194] on button "Continue" at bounding box center [242, 198] width 41 height 17
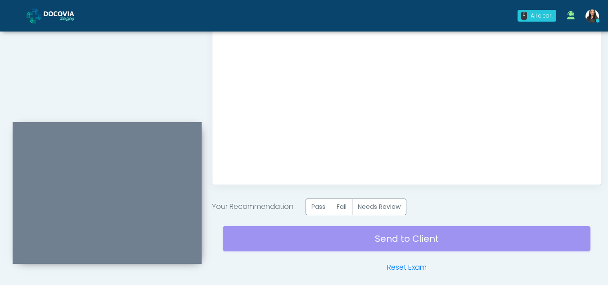
scroll to position [540, 0]
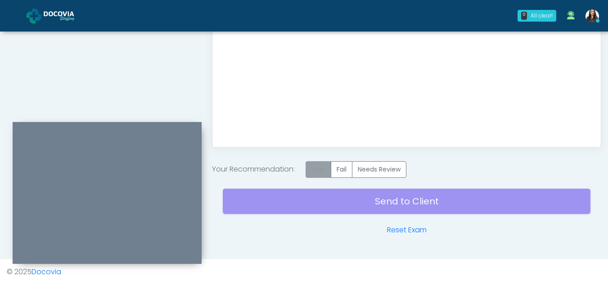
click at [326, 169] on label "Pass" at bounding box center [319, 169] width 26 height 17
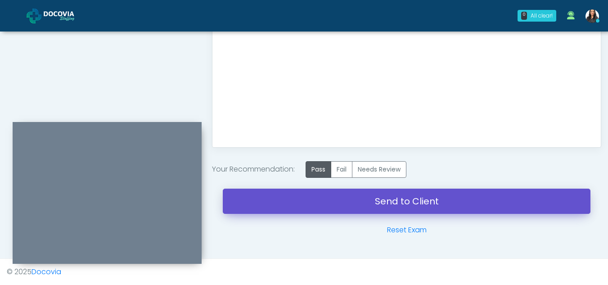
click at [379, 200] on link "Send to Client" at bounding box center [407, 201] width 368 height 25
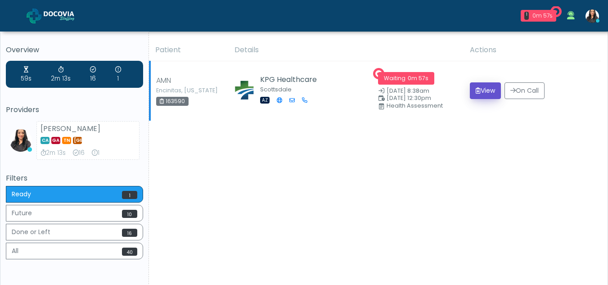
click at [488, 85] on button "View" at bounding box center [485, 90] width 31 height 17
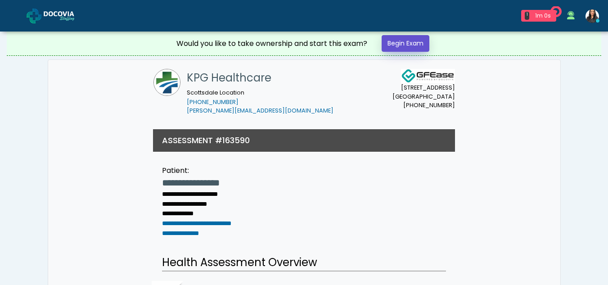
click at [406, 45] on link "Begin Exam" at bounding box center [406, 43] width 48 height 17
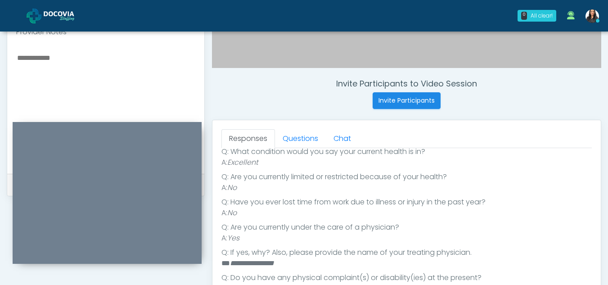
scroll to position [308, 0]
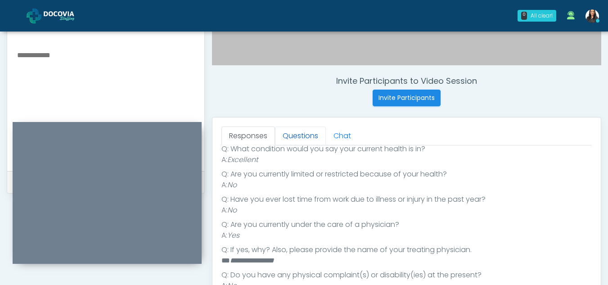
click at [313, 129] on link "Questions" at bounding box center [300, 136] width 51 height 19
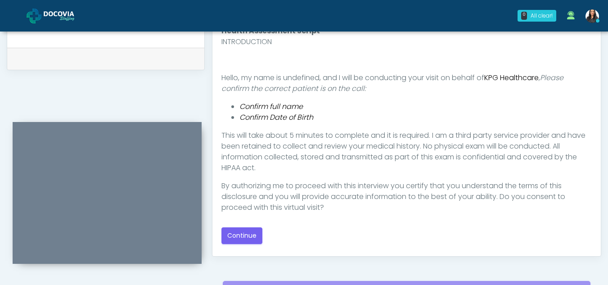
scroll to position [452, 0]
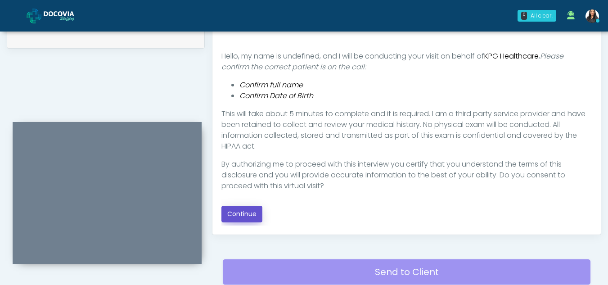
click at [235, 212] on button "Continue" at bounding box center [242, 214] width 41 height 17
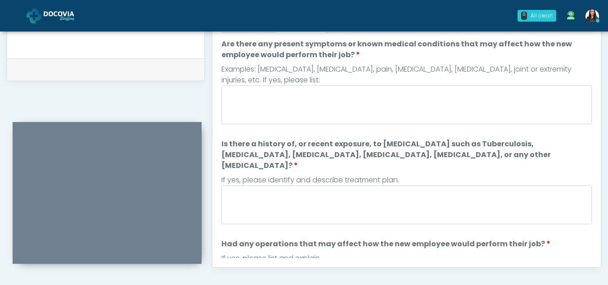
scroll to position [396, 0]
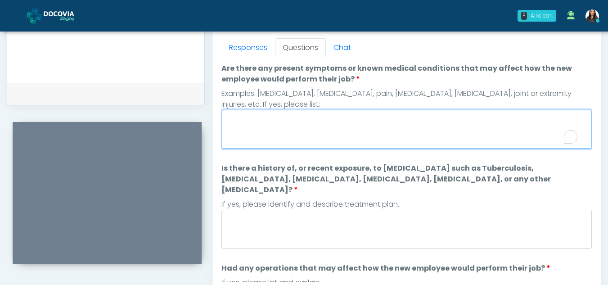
click at [285, 123] on textarea "Are there any present symptoms or known medical conditions that may affect how …" at bounding box center [407, 129] width 371 height 39
type textarea "**"
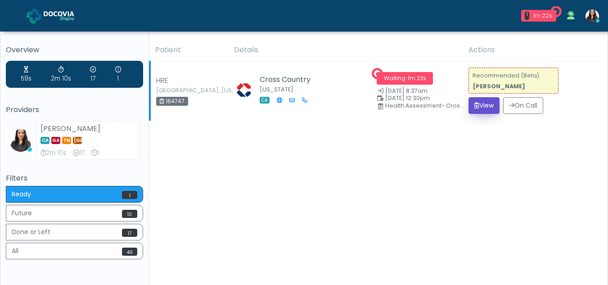
click at [481, 101] on button "View" at bounding box center [484, 105] width 31 height 17
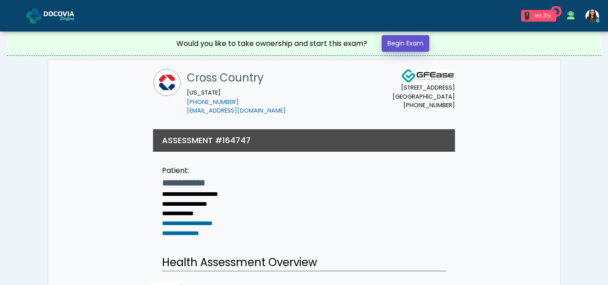
click at [402, 43] on link "Begin Exam" at bounding box center [406, 43] width 48 height 17
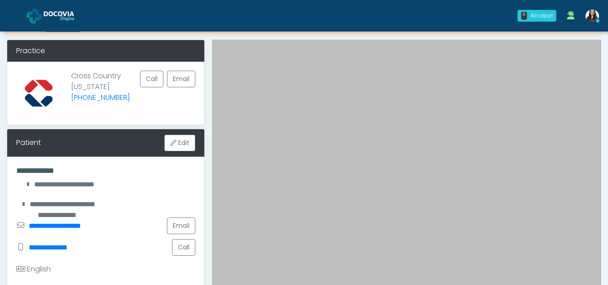
scroll to position [45, 0]
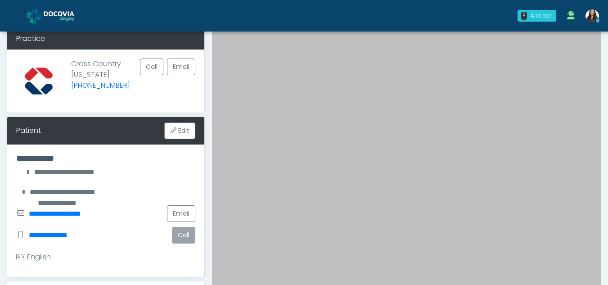
click at [183, 238] on button "Call" at bounding box center [183, 235] width 23 height 17
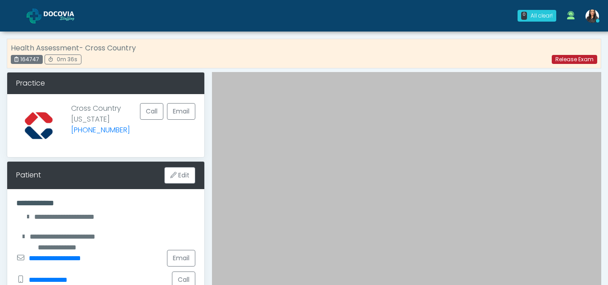
click at [564, 60] on link "Release Exam" at bounding box center [574, 59] width 45 height 9
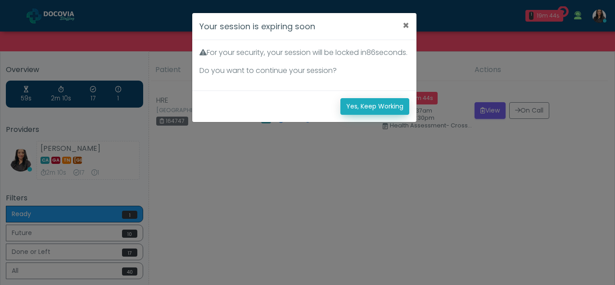
click at [360, 113] on button "Yes, Keep Working" at bounding box center [374, 106] width 69 height 17
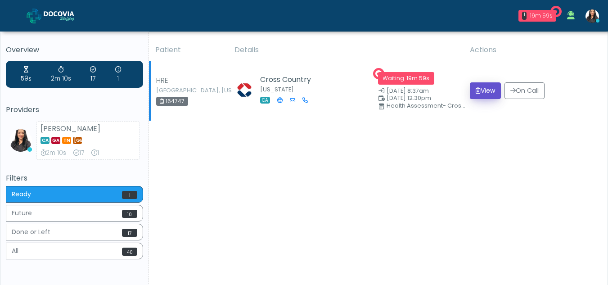
click at [482, 90] on button "View" at bounding box center [485, 90] width 31 height 17
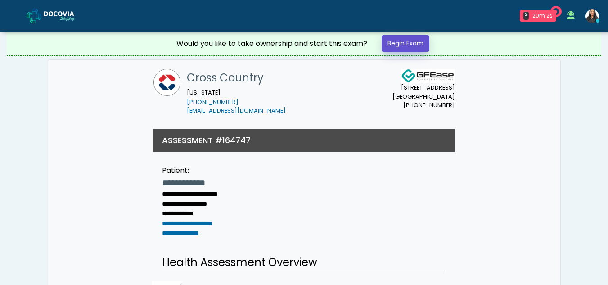
click at [402, 39] on link "Begin Exam" at bounding box center [406, 43] width 48 height 17
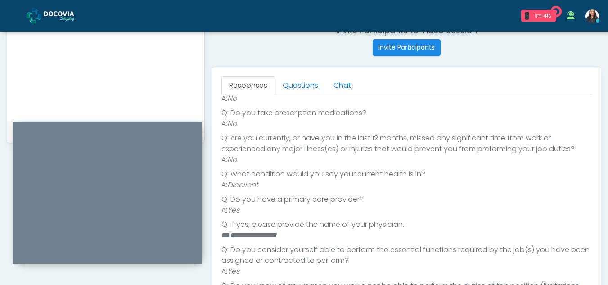
scroll to position [343, 0]
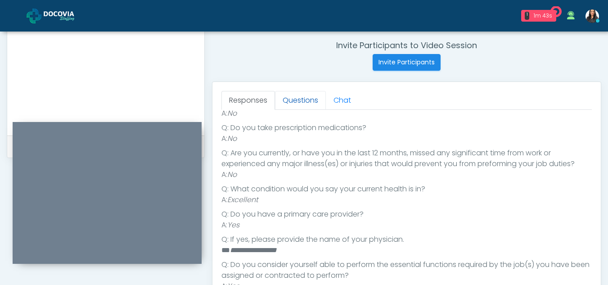
click at [309, 107] on link "Questions" at bounding box center [300, 100] width 51 height 19
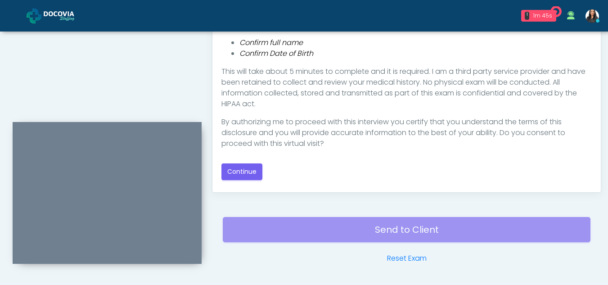
scroll to position [511, 0]
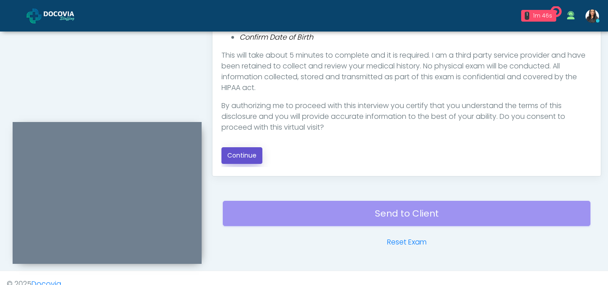
click at [238, 154] on button "Continue" at bounding box center [242, 155] width 41 height 17
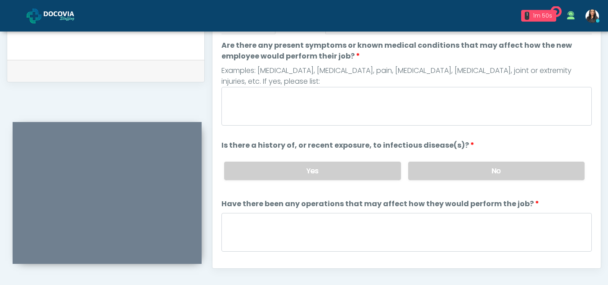
scroll to position [405, 0]
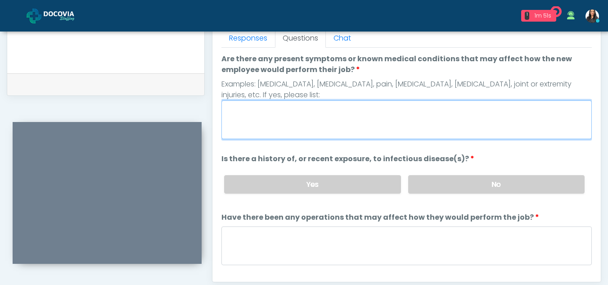
click at [272, 123] on textarea "Are there any present symptoms or known medical conditions that may affect how …" at bounding box center [407, 119] width 371 height 39
type textarea "**"
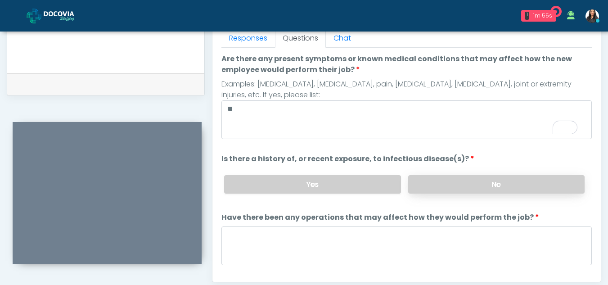
click at [441, 191] on label "No" at bounding box center [496, 184] width 176 height 18
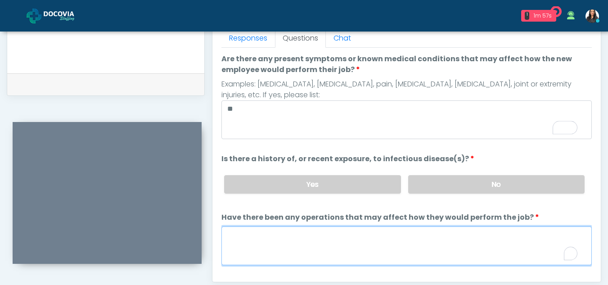
click at [288, 250] on textarea "Have there been any operations that may affect how they would perform the job?" at bounding box center [407, 245] width 371 height 39
type textarea "**"
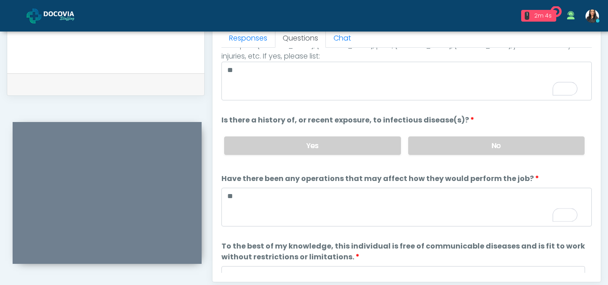
scroll to position [0, 0]
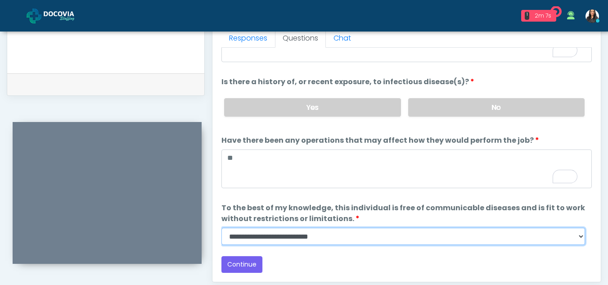
click at [576, 237] on select "**********" at bounding box center [404, 236] width 364 height 17
select select "******"
click at [222, 228] on select "**********" at bounding box center [404, 236] width 364 height 17
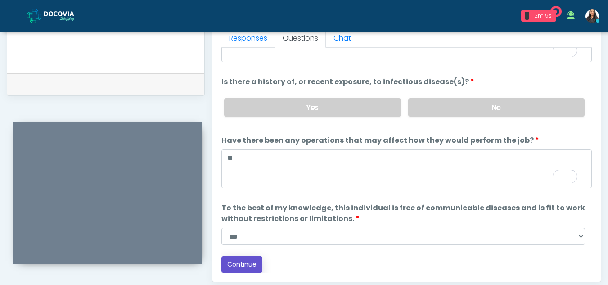
click at [249, 260] on button "Continue" at bounding box center [242, 264] width 41 height 17
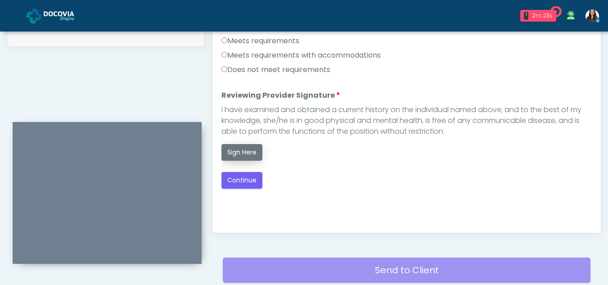
click at [243, 149] on button "Sign Here" at bounding box center [242, 152] width 41 height 17
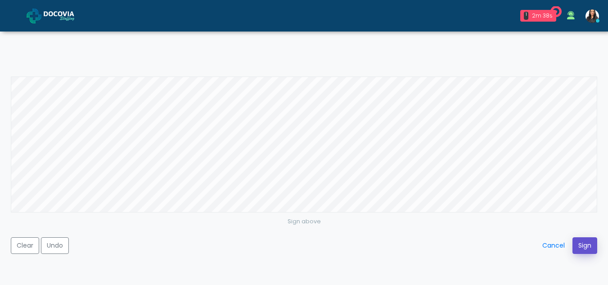
click at [593, 245] on button "Sign" at bounding box center [585, 245] width 25 height 17
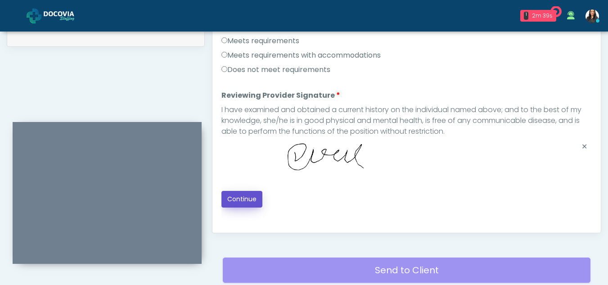
click at [230, 197] on button "Continue" at bounding box center [242, 199] width 41 height 17
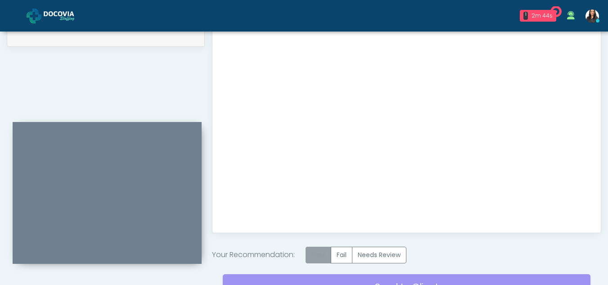
click at [321, 253] on label "Pass" at bounding box center [319, 255] width 26 height 17
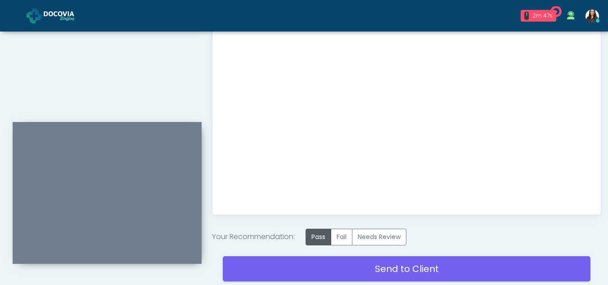
scroll to position [490, 0]
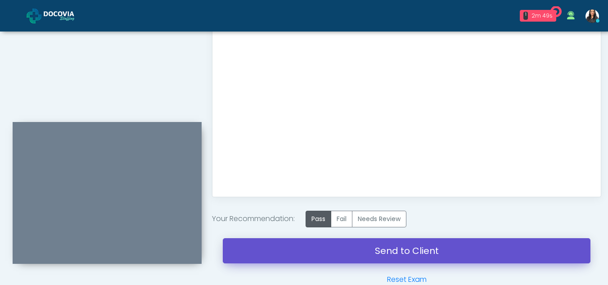
click at [372, 249] on link "Send to Client" at bounding box center [407, 250] width 368 height 25
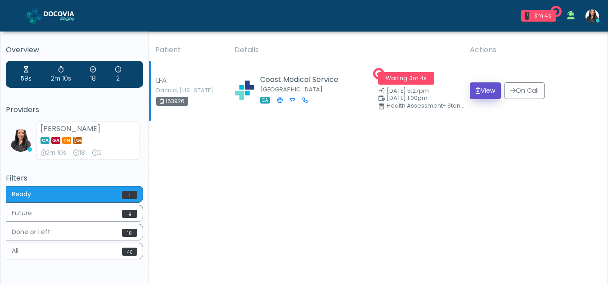
click at [486, 90] on button "View" at bounding box center [485, 90] width 31 height 17
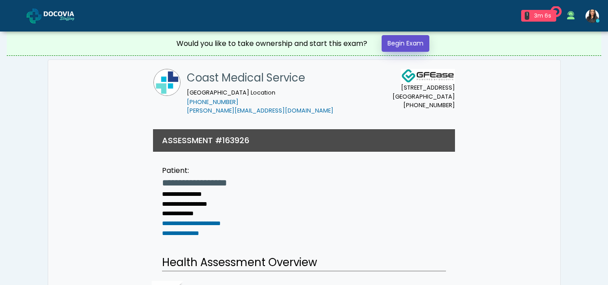
click at [401, 42] on link "Begin Exam" at bounding box center [406, 43] width 48 height 17
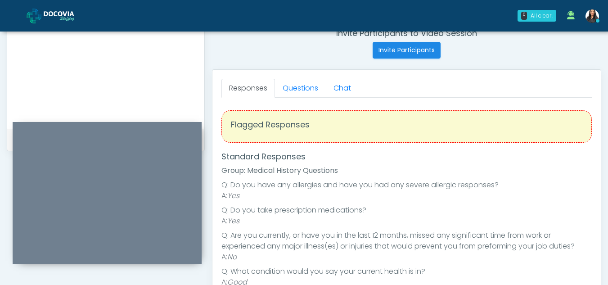
scroll to position [353, 0]
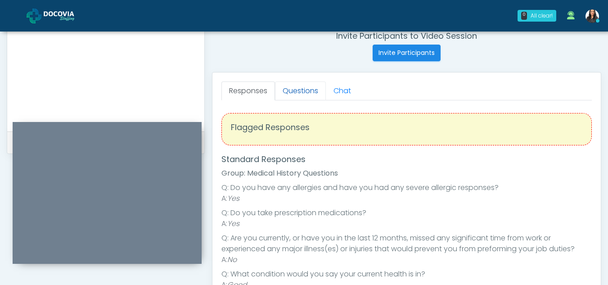
click at [293, 90] on link "Questions" at bounding box center [300, 90] width 51 height 19
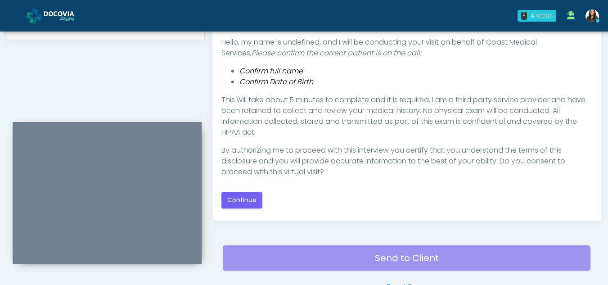
scroll to position [479, 0]
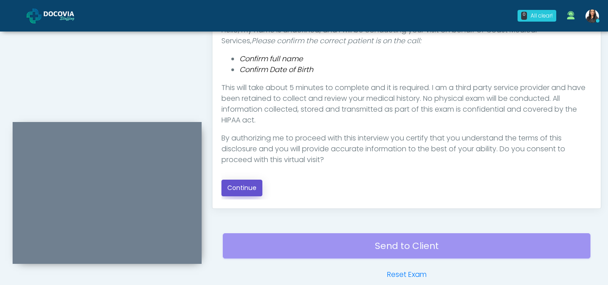
click at [242, 187] on button "Continue" at bounding box center [242, 188] width 41 height 17
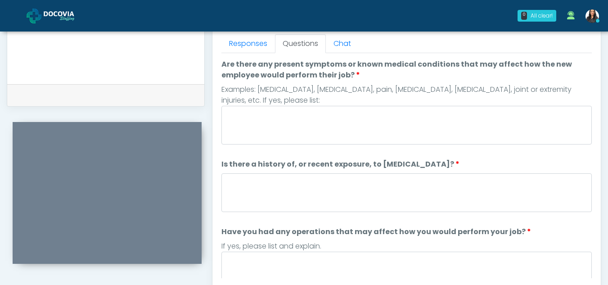
scroll to position [392, 0]
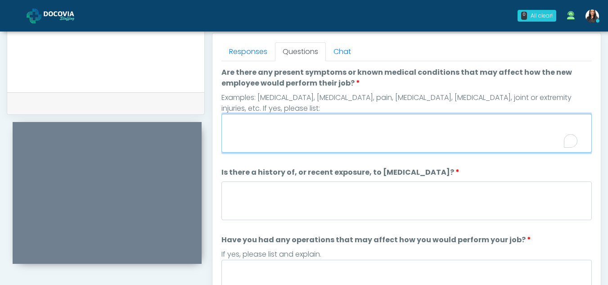
click at [290, 137] on textarea "Are there any present symptoms or known medical conditions that may affect how …" at bounding box center [407, 133] width 371 height 39
type textarea "**"
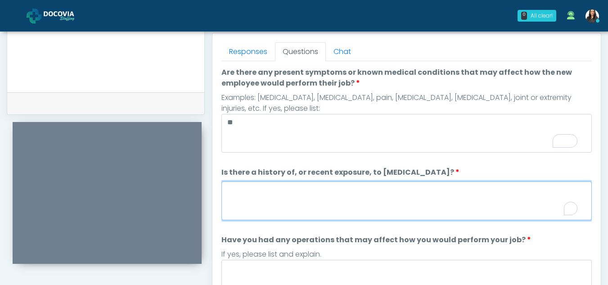
click at [266, 200] on textarea "Is there a history of, or recent exposure, to infectious diseases?" at bounding box center [407, 200] width 371 height 39
type textarea "**"
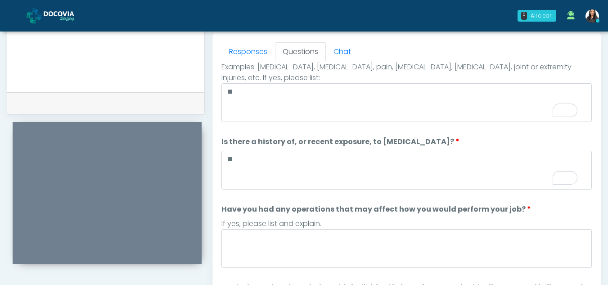
scroll to position [0, 0]
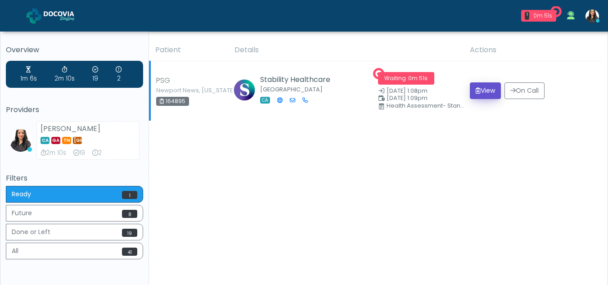
click at [484, 87] on button "View" at bounding box center [485, 90] width 31 height 17
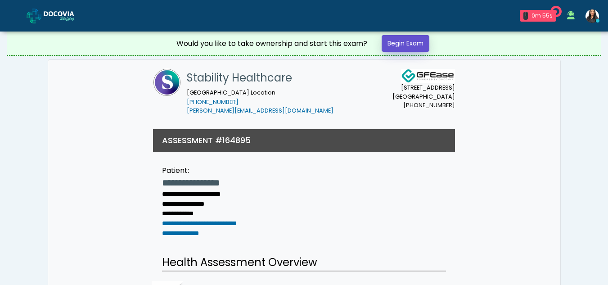
click at [400, 43] on link "Begin Exam" at bounding box center [406, 43] width 48 height 17
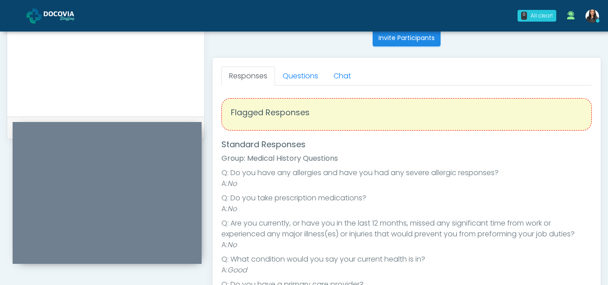
scroll to position [365, 0]
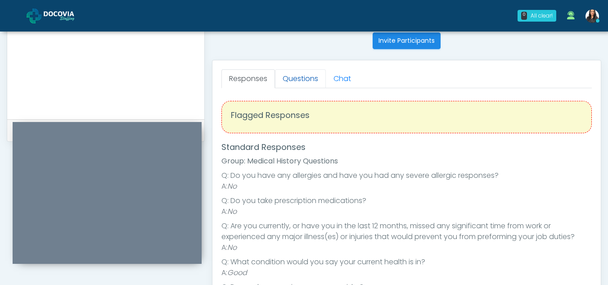
click at [302, 73] on link "Questions" at bounding box center [300, 78] width 51 height 19
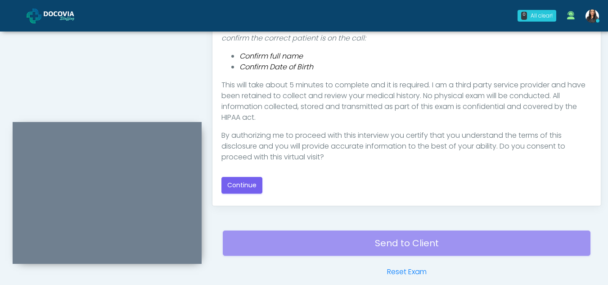
scroll to position [489, 0]
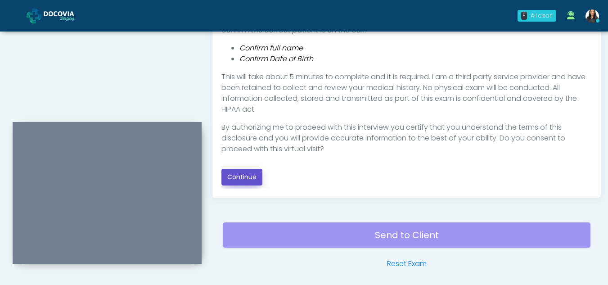
click at [248, 179] on button "Continue" at bounding box center [242, 177] width 41 height 17
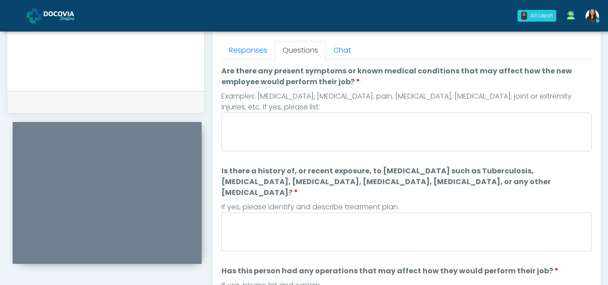
scroll to position [390, 0]
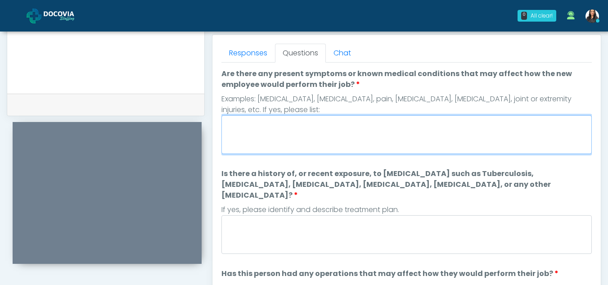
click at [263, 140] on textarea "Are there any present symptoms or known medical conditions that may affect how …" at bounding box center [407, 134] width 371 height 39
type textarea "**"
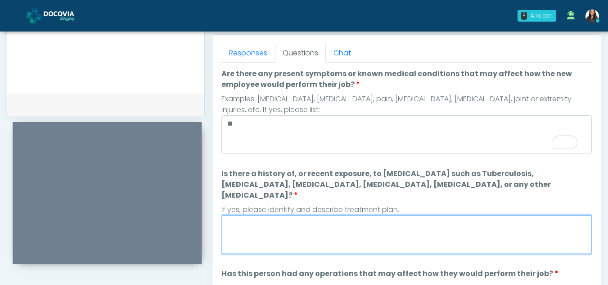
click at [257, 226] on textarea "Is there a history of, or recent exposure, to infectious diseases such as Tuber…" at bounding box center [407, 234] width 371 height 39
type textarea "**"
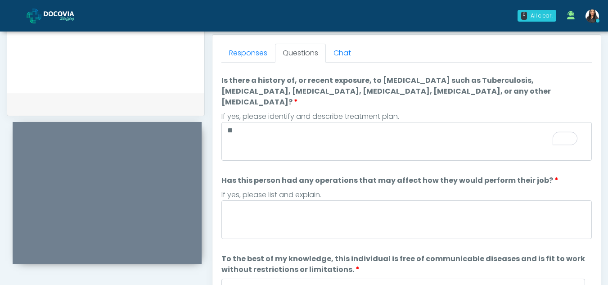
scroll to position [118, 0]
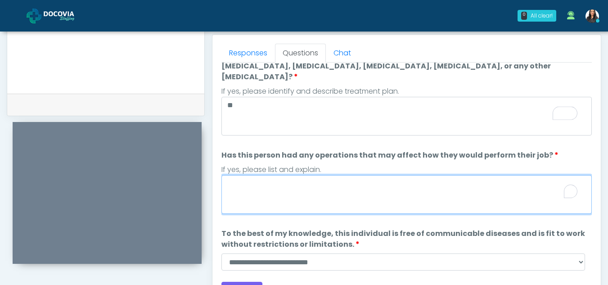
click at [255, 186] on textarea "Has this person had any operations that may affect how they would perform their…" at bounding box center [407, 194] width 371 height 39
type textarea "**"
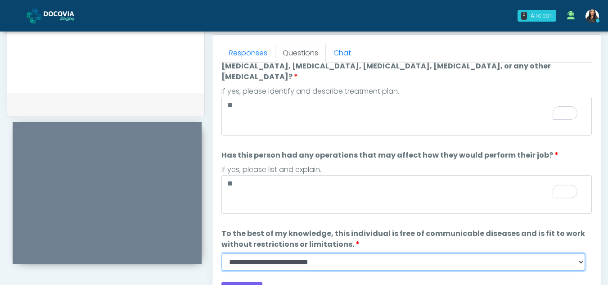
click at [579, 254] on select "**********" at bounding box center [404, 261] width 364 height 17
select select "******"
click at [222, 253] on select "**********" at bounding box center [404, 261] width 364 height 17
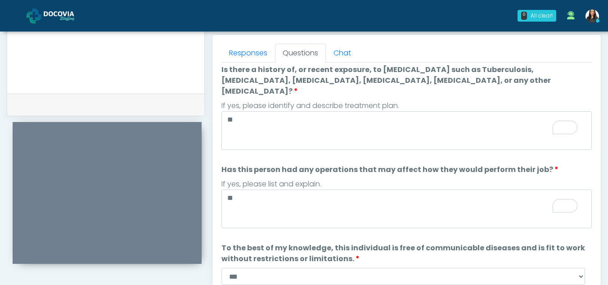
scroll to position [0, 0]
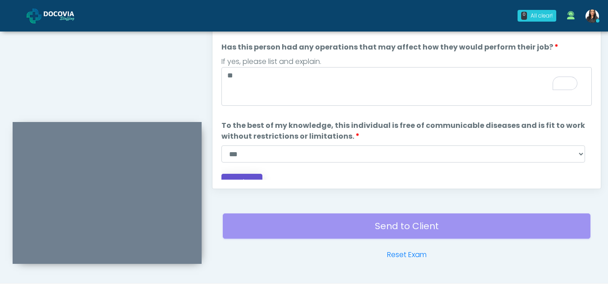
click at [228, 174] on button "Continue" at bounding box center [242, 182] width 41 height 17
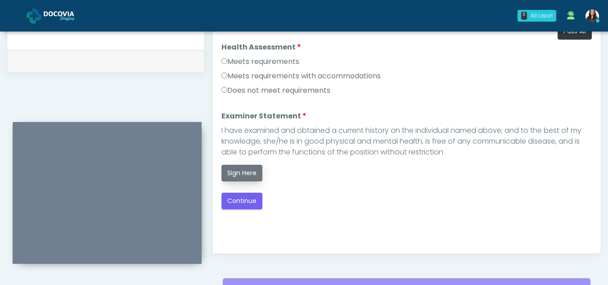
click at [247, 174] on button "Sign Here" at bounding box center [242, 173] width 41 height 17
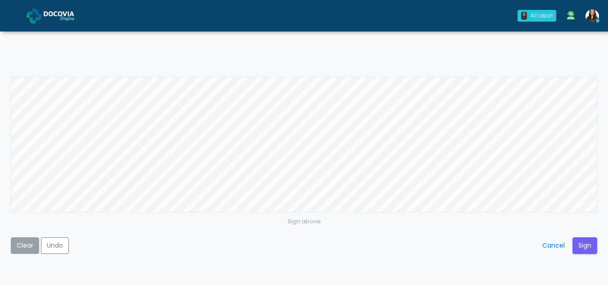
click at [24, 244] on button "Clear" at bounding box center [25, 245] width 28 height 17
click at [584, 240] on button "Sign" at bounding box center [585, 245] width 25 height 17
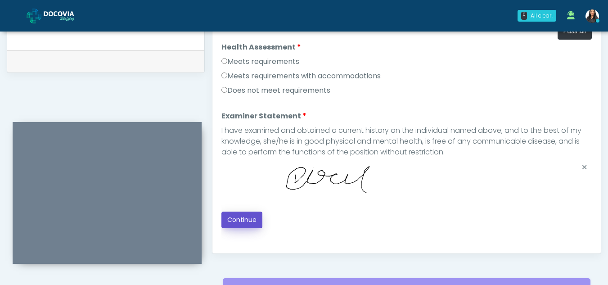
click at [240, 213] on button "Continue" at bounding box center [242, 220] width 41 height 17
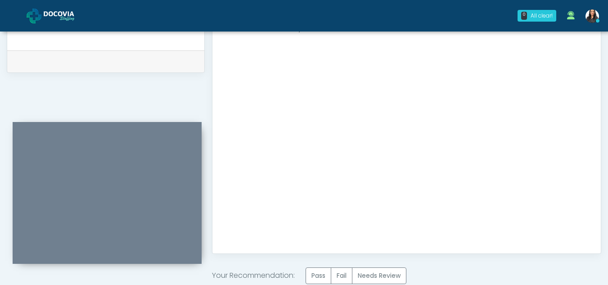
scroll to position [540, 0]
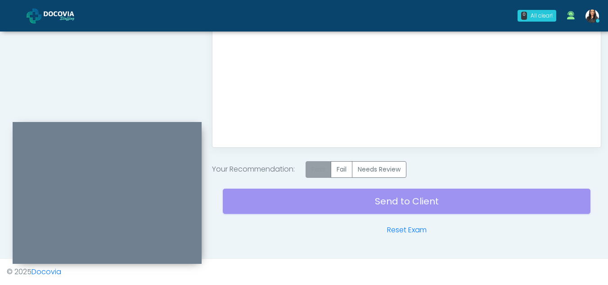
click at [320, 172] on label "Pass" at bounding box center [319, 169] width 26 height 17
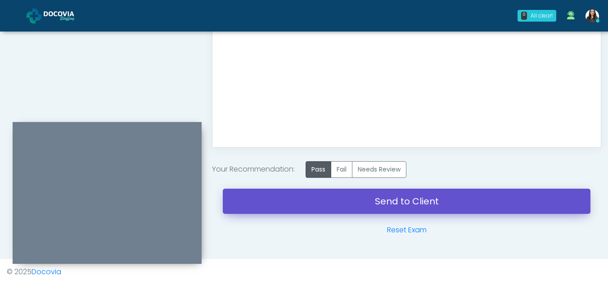
click at [378, 200] on link "Send to Client" at bounding box center [407, 201] width 368 height 25
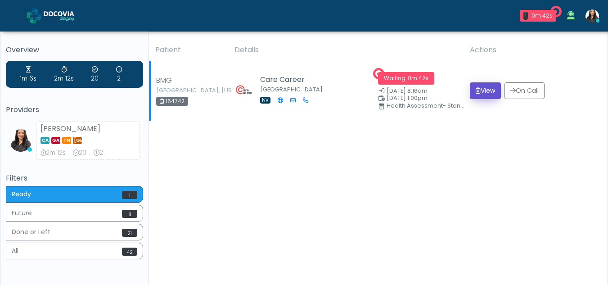
click at [480, 89] on button "View" at bounding box center [485, 90] width 31 height 17
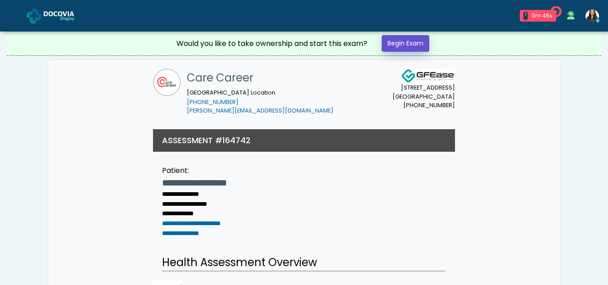
click at [398, 41] on link "Begin Exam" at bounding box center [406, 43] width 48 height 17
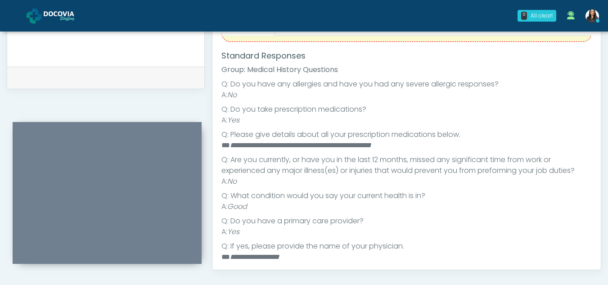
scroll to position [42, 0]
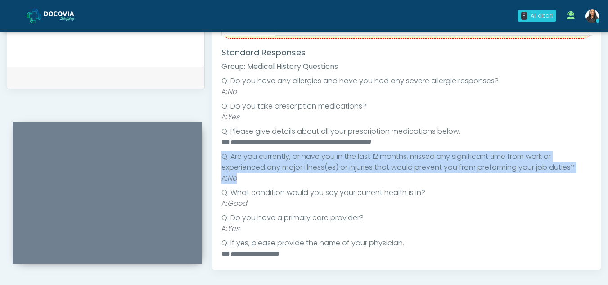
drag, startPoint x: 594, startPoint y: 141, endPoint x: 601, endPoint y: 174, distance: 33.5
click at [601, 174] on div "Responses Questions Chat Health Assessment Script INTRODUCTION Hello, my name i…" at bounding box center [407, 139] width 389 height 262
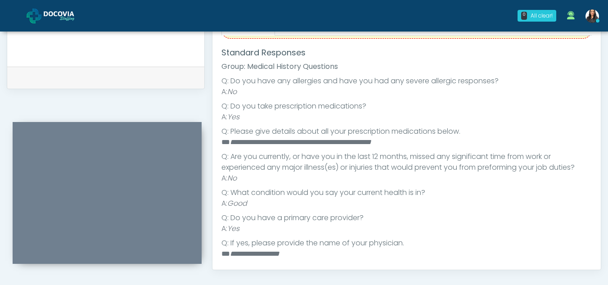
click at [483, 209] on ul "**********" at bounding box center [407, 204] width 371 height 256
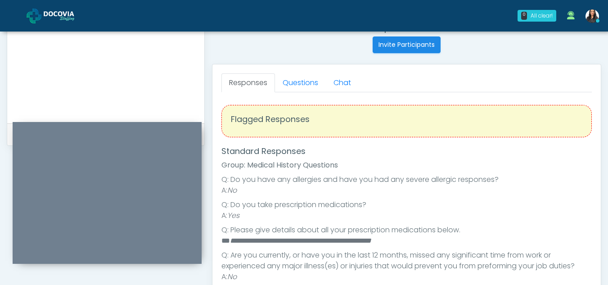
scroll to position [359, 0]
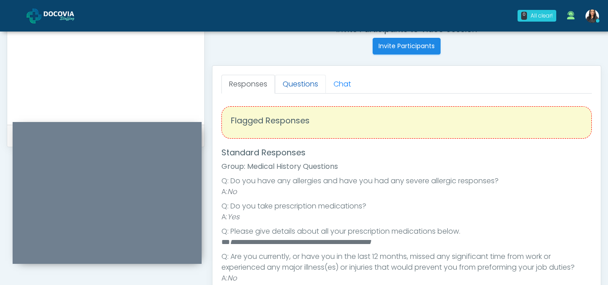
click at [294, 82] on link "Questions" at bounding box center [300, 84] width 51 height 19
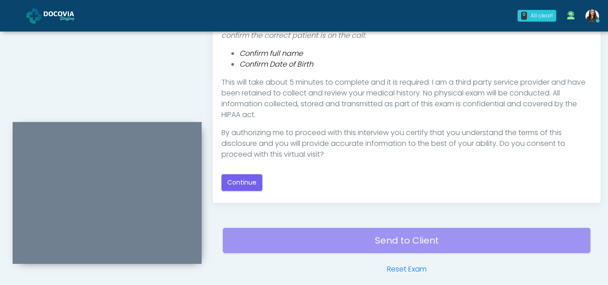
scroll to position [493, 0]
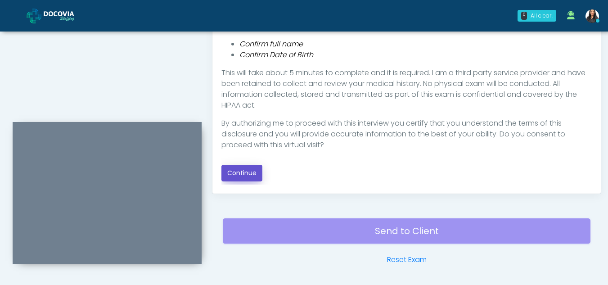
click at [245, 171] on button "Continue" at bounding box center [242, 173] width 41 height 17
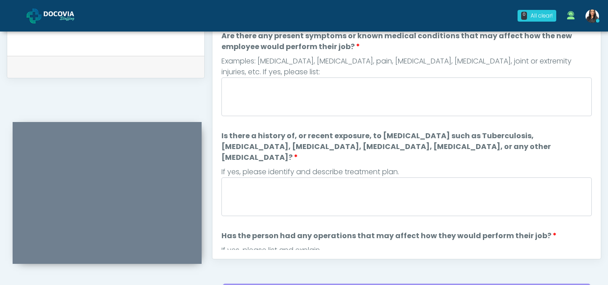
scroll to position [404, 0]
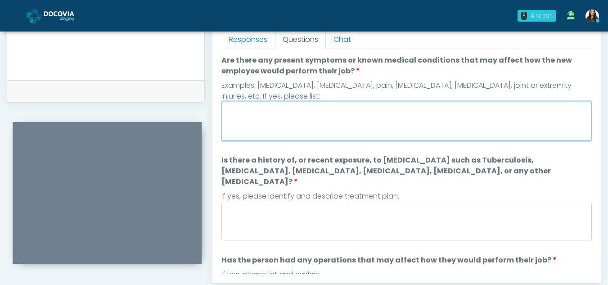
click at [253, 127] on textarea "Are there any present symptoms or known medical conditions that may affect how …" at bounding box center [407, 121] width 371 height 39
type textarea "**"
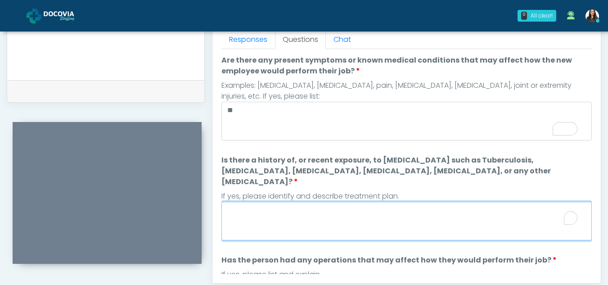
click at [256, 211] on textarea "Is there a history of, or recent exposure, to infectious diseases such as Tuber…" at bounding box center [407, 221] width 371 height 39
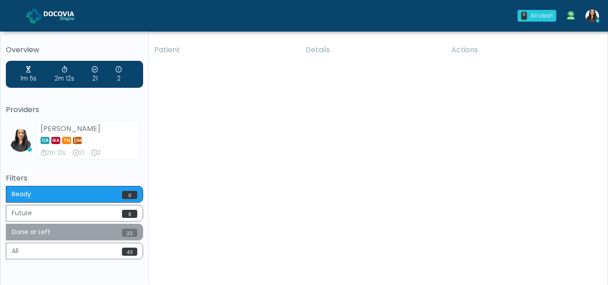
click at [84, 236] on button "Done or Left 22" at bounding box center [74, 232] width 137 height 17
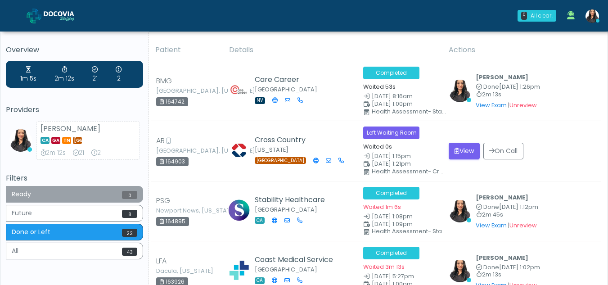
click at [75, 196] on button "Ready 0" at bounding box center [74, 194] width 137 height 17
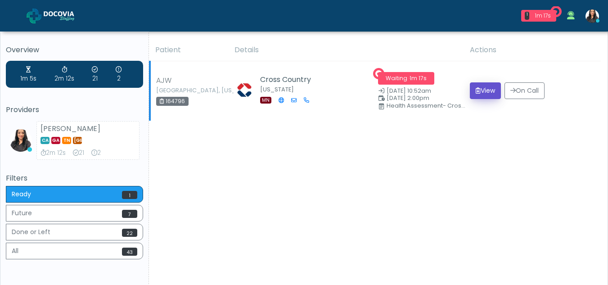
click at [485, 90] on button "View" at bounding box center [485, 90] width 31 height 17
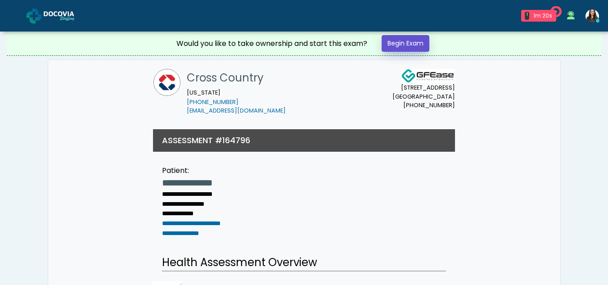
click at [402, 41] on link "Begin Exam" at bounding box center [406, 43] width 48 height 17
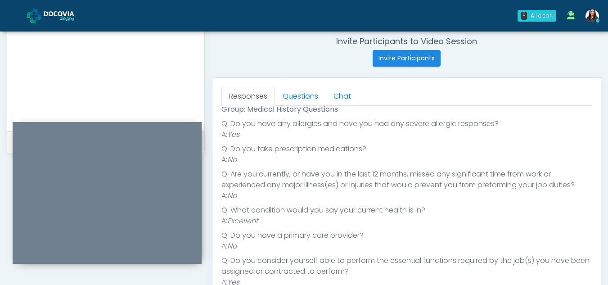
scroll to position [339, 0]
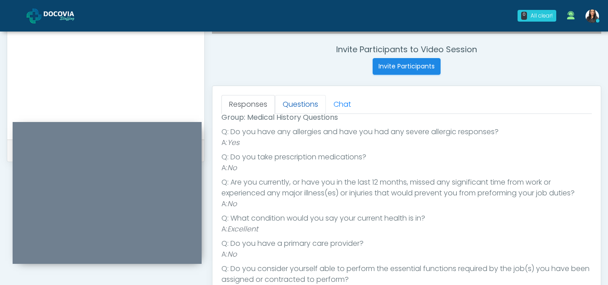
click at [307, 104] on link "Questions" at bounding box center [300, 104] width 51 height 19
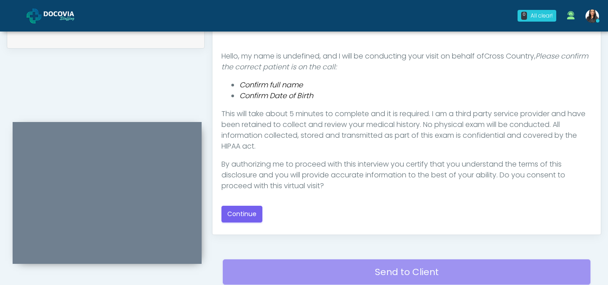
scroll to position [454, 0]
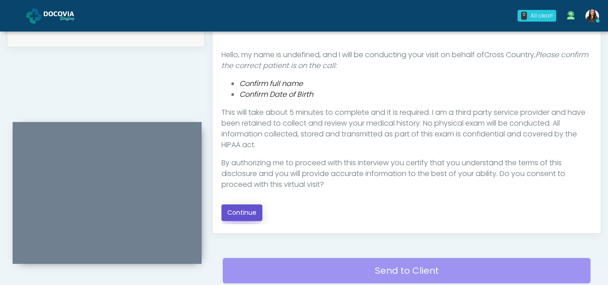
click at [244, 213] on button "Continue" at bounding box center [242, 212] width 41 height 17
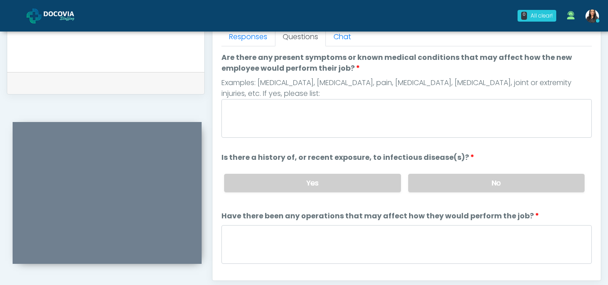
scroll to position [351, 0]
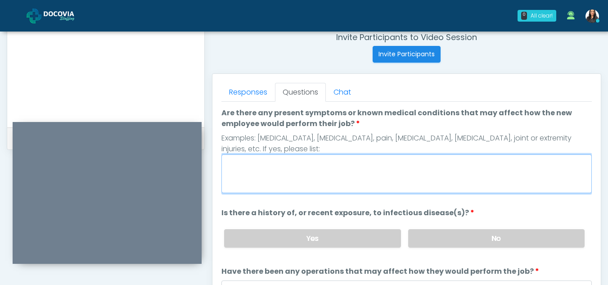
click at [282, 173] on textarea "Are there any present symptoms or known medical conditions that may affect how …" at bounding box center [407, 173] width 371 height 39
type textarea "**"
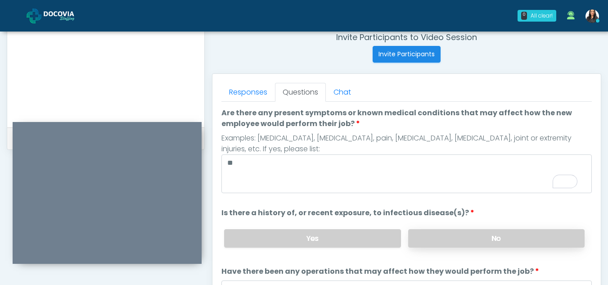
click at [473, 235] on label "No" at bounding box center [496, 238] width 176 height 18
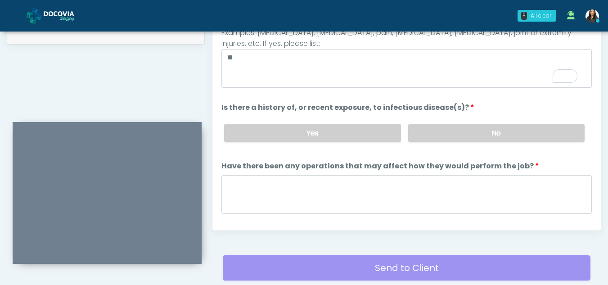
scroll to position [460, 0]
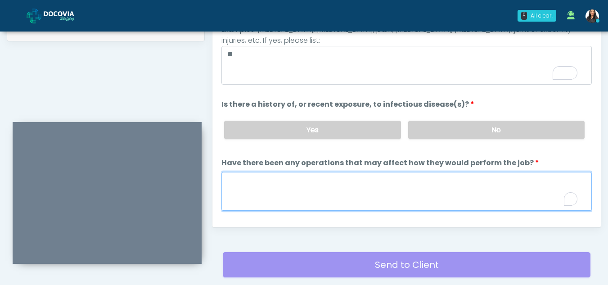
click at [275, 192] on textarea "Have there been any operations that may affect how they would perform the job?" at bounding box center [407, 191] width 371 height 39
type textarea "**"
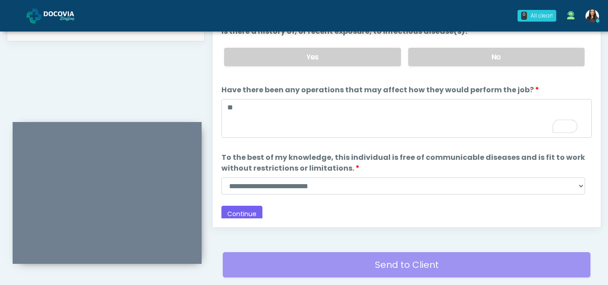
scroll to position [0, 0]
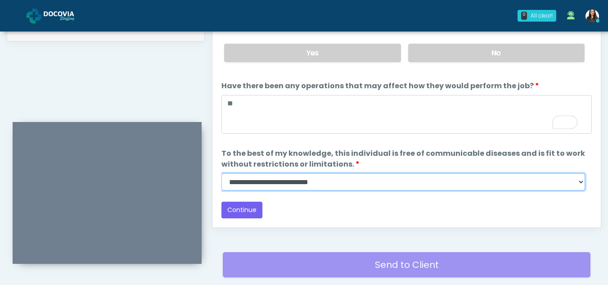
click at [582, 182] on select "**********" at bounding box center [404, 181] width 364 height 17
select select "******"
click at [222, 173] on select "**********" at bounding box center [404, 181] width 364 height 17
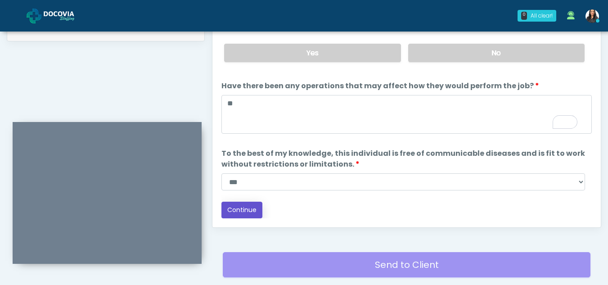
click at [248, 205] on button "Continue" at bounding box center [242, 210] width 41 height 17
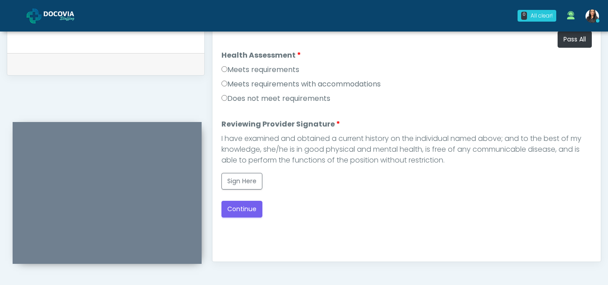
scroll to position [423, 0]
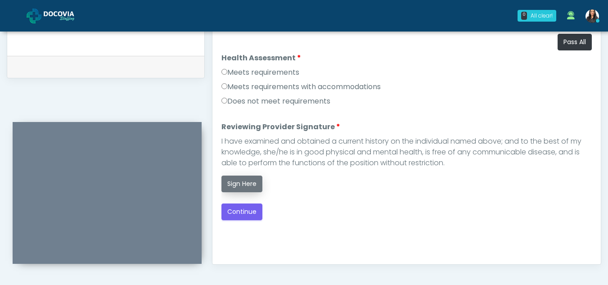
click at [240, 187] on button "Sign Here" at bounding box center [242, 184] width 41 height 17
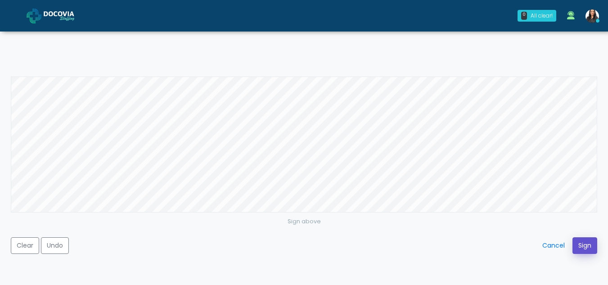
click at [577, 240] on button "Sign" at bounding box center [585, 245] width 25 height 17
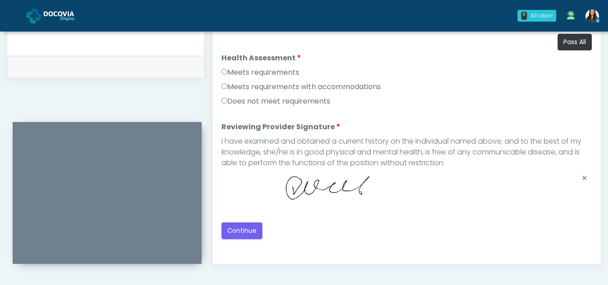
drag, startPoint x: 612, startPoint y: 220, endPoint x: 267, endPoint y: 248, distance: 346.0
click at [267, 248] on div "Health Assessment Script INTRODUCTION Hello, my name is undefined, and I will b…" at bounding box center [407, 142] width 371 height 225
click at [230, 235] on button "Continue" at bounding box center [242, 230] width 41 height 17
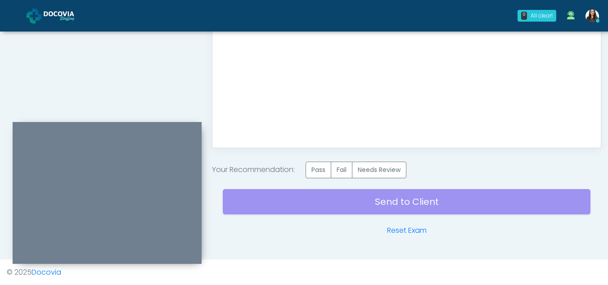
scroll to position [540, 0]
click at [330, 170] on label "Pass" at bounding box center [319, 169] width 26 height 17
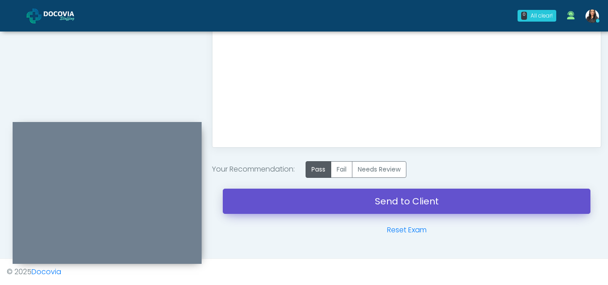
click at [396, 199] on link "Send to Client" at bounding box center [407, 201] width 368 height 25
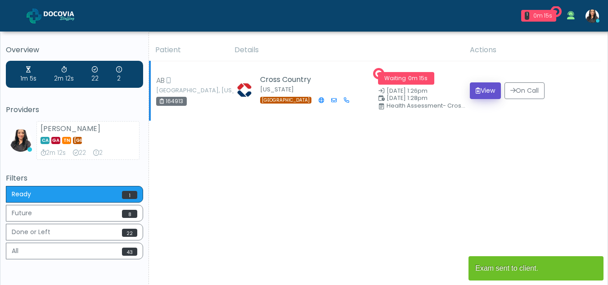
click at [478, 91] on button "View" at bounding box center [485, 90] width 31 height 17
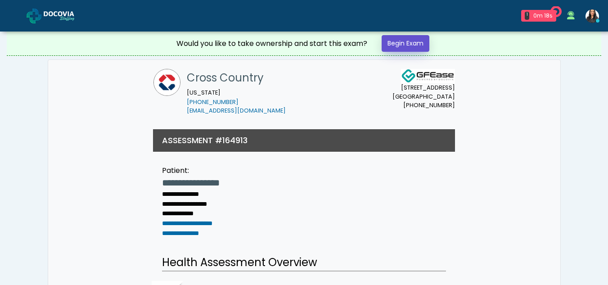
click at [407, 41] on link "Begin Exam" at bounding box center [406, 43] width 48 height 17
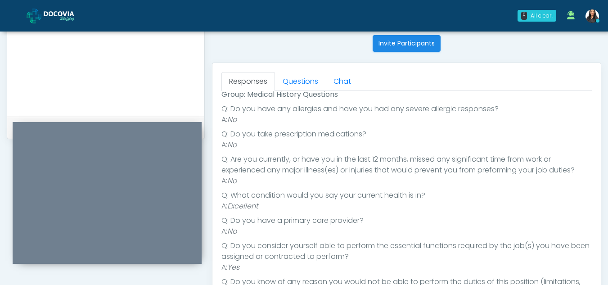
scroll to position [359, 0]
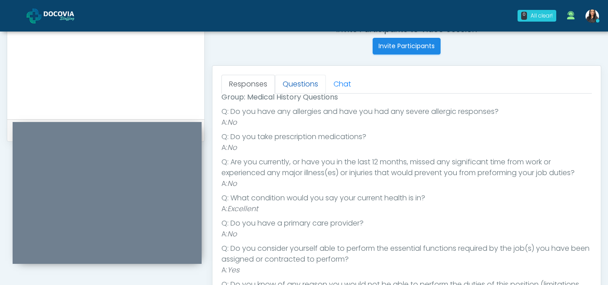
click at [294, 88] on link "Questions" at bounding box center [300, 84] width 51 height 19
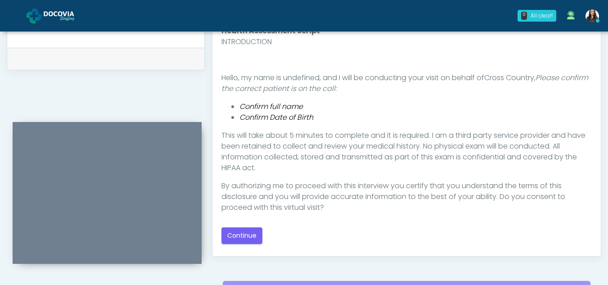
scroll to position [434, 0]
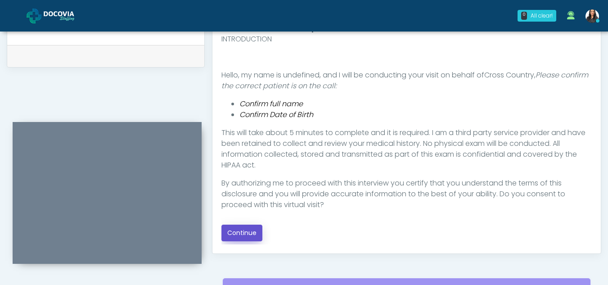
click at [235, 234] on button "Continue" at bounding box center [242, 233] width 41 height 17
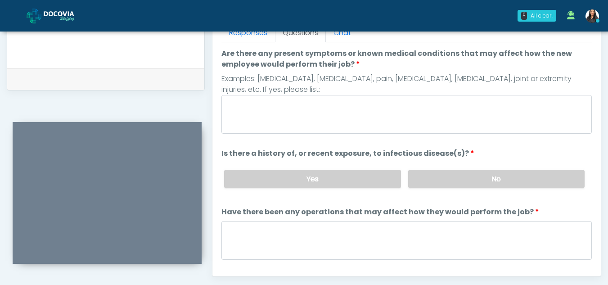
scroll to position [407, 0]
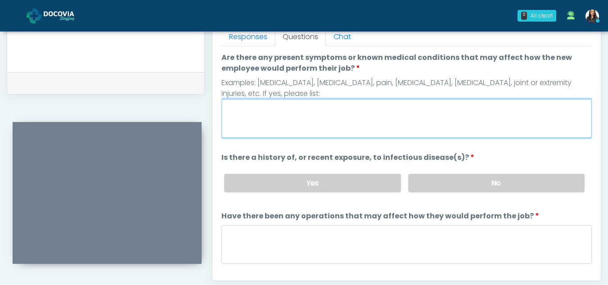
click at [317, 113] on textarea "Are there any present symptoms or known medical conditions that may affect how …" at bounding box center [407, 118] width 371 height 39
type textarea "**"
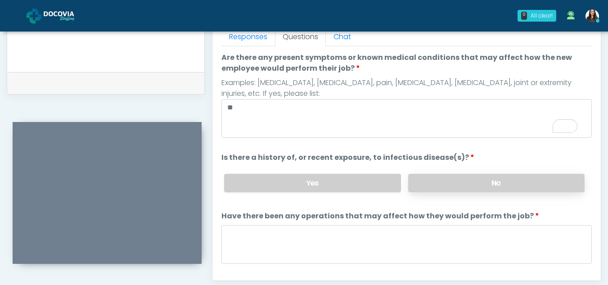
click at [506, 186] on label "No" at bounding box center [496, 183] width 176 height 18
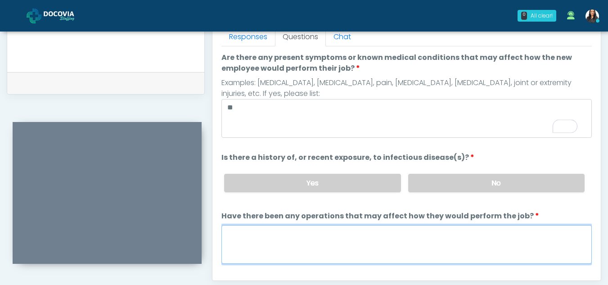
click at [239, 245] on textarea "Have there been any operations that may affect how they would perform the job?" at bounding box center [407, 244] width 371 height 39
type textarea "**"
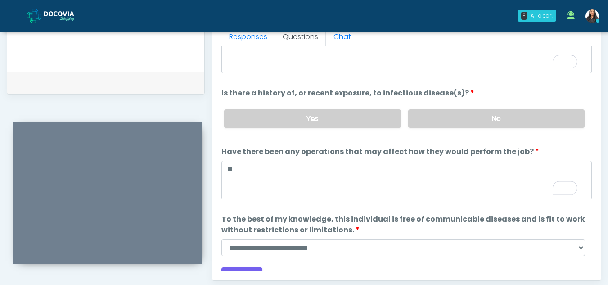
scroll to position [0, 0]
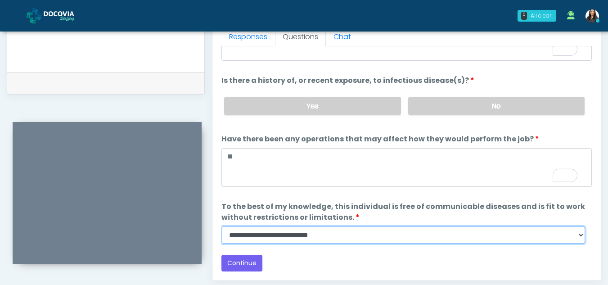
click at [579, 236] on select "**********" at bounding box center [404, 234] width 364 height 17
select select "******"
click at [222, 226] on select "**********" at bounding box center [404, 234] width 364 height 17
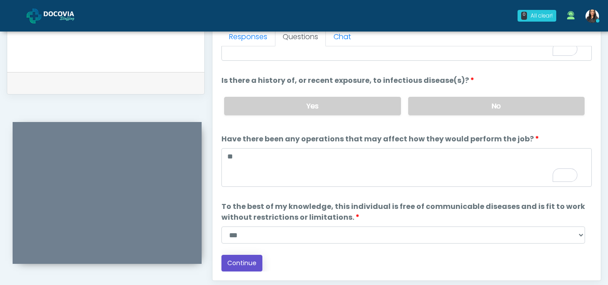
click at [243, 265] on button "Continue" at bounding box center [242, 263] width 41 height 17
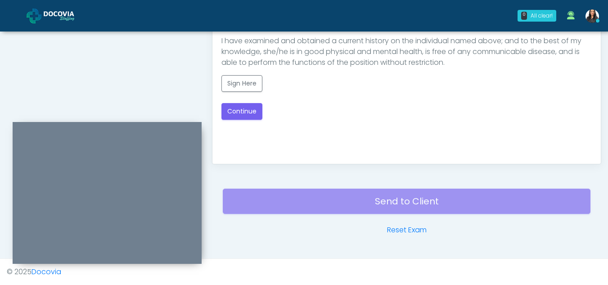
drag, startPoint x: 612, startPoint y: 256, endPoint x: 427, endPoint y: 129, distance: 224.4
click at [427, 129] on div "Health Assessment Script INTRODUCTION Hello, my name is undefined, and I will b…" at bounding box center [407, 42] width 371 height 225
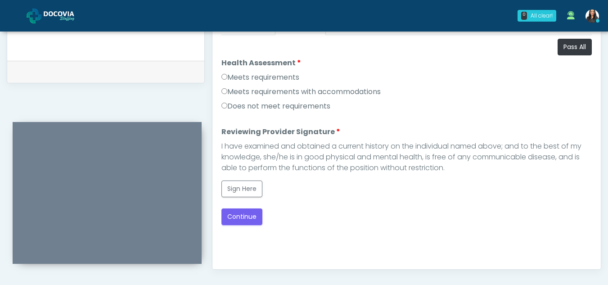
scroll to position [415, 0]
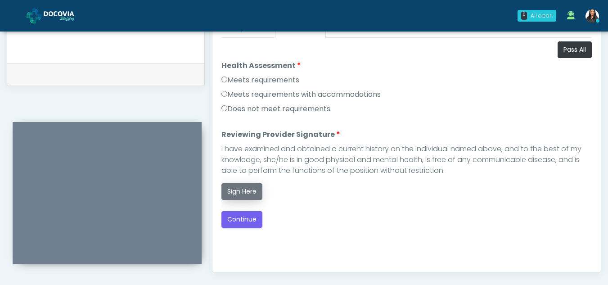
click at [241, 190] on button "Sign Here" at bounding box center [242, 191] width 41 height 17
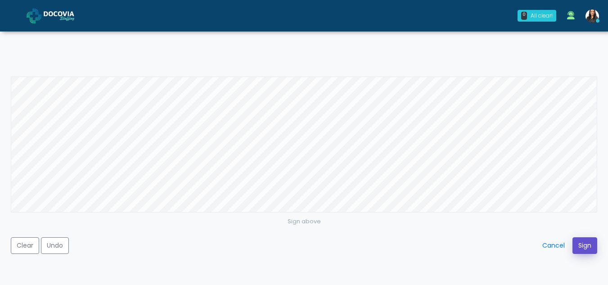
click at [579, 239] on button "Sign" at bounding box center [585, 245] width 25 height 17
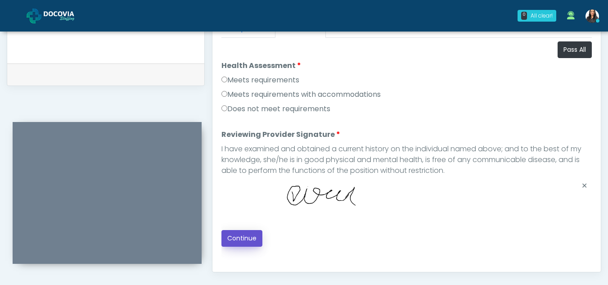
click at [240, 238] on button "Continue" at bounding box center [242, 238] width 41 height 17
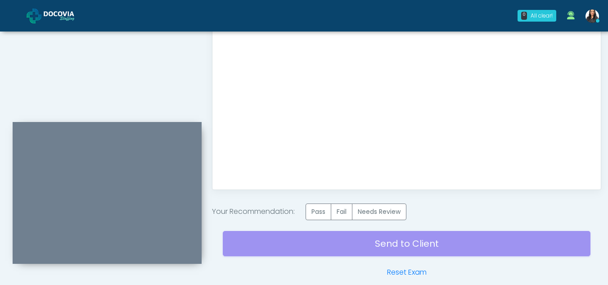
scroll to position [505, 0]
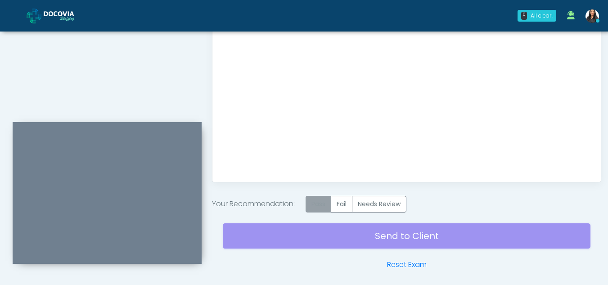
click at [317, 199] on label "Pass" at bounding box center [319, 204] width 26 height 17
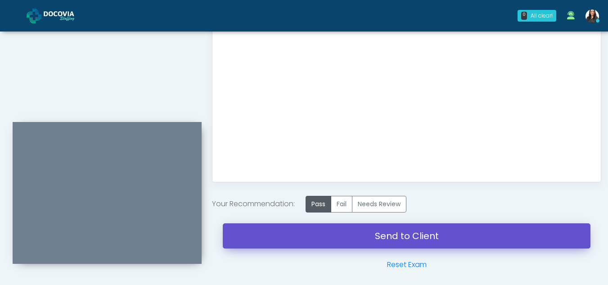
click at [359, 237] on link "Send to Client" at bounding box center [407, 235] width 368 height 25
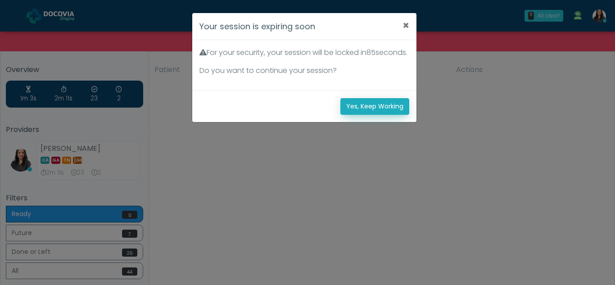
click at [393, 115] on button "Yes, Keep Working" at bounding box center [374, 106] width 69 height 17
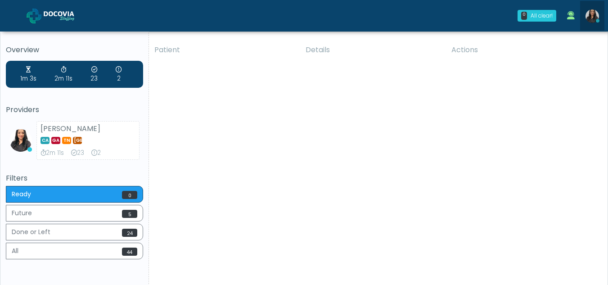
click at [595, 17] on img at bounding box center [593, 16] width 14 height 14
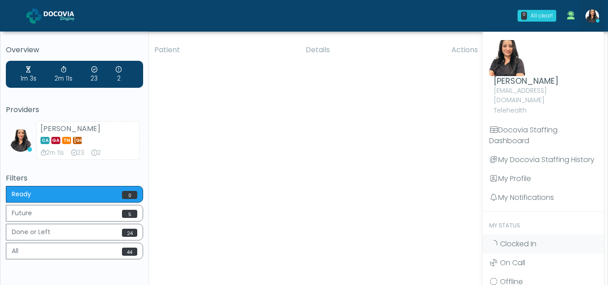
click at [339, 185] on div "Patient Details Actions MM Erie, Pennsylvania 164924 Cross Country Pennsylvania…" at bounding box center [375, 167] width 452 height 256
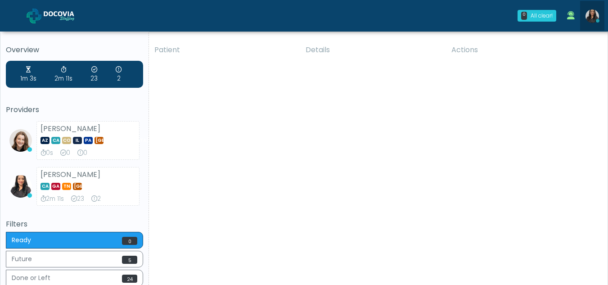
click at [591, 10] on img at bounding box center [593, 16] width 14 height 14
click at [590, 13] on img at bounding box center [593, 16] width 14 height 14
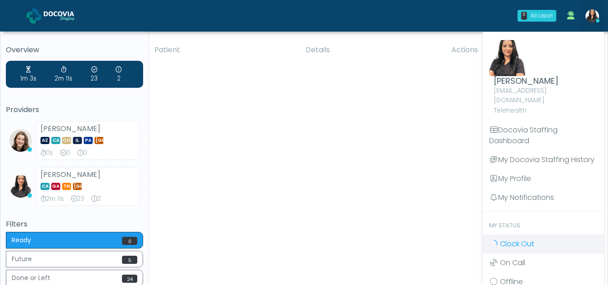
click at [511, 239] on span "Clock Out" at bounding box center [517, 244] width 34 height 10
